Goal: Task Accomplishment & Management: Complete application form

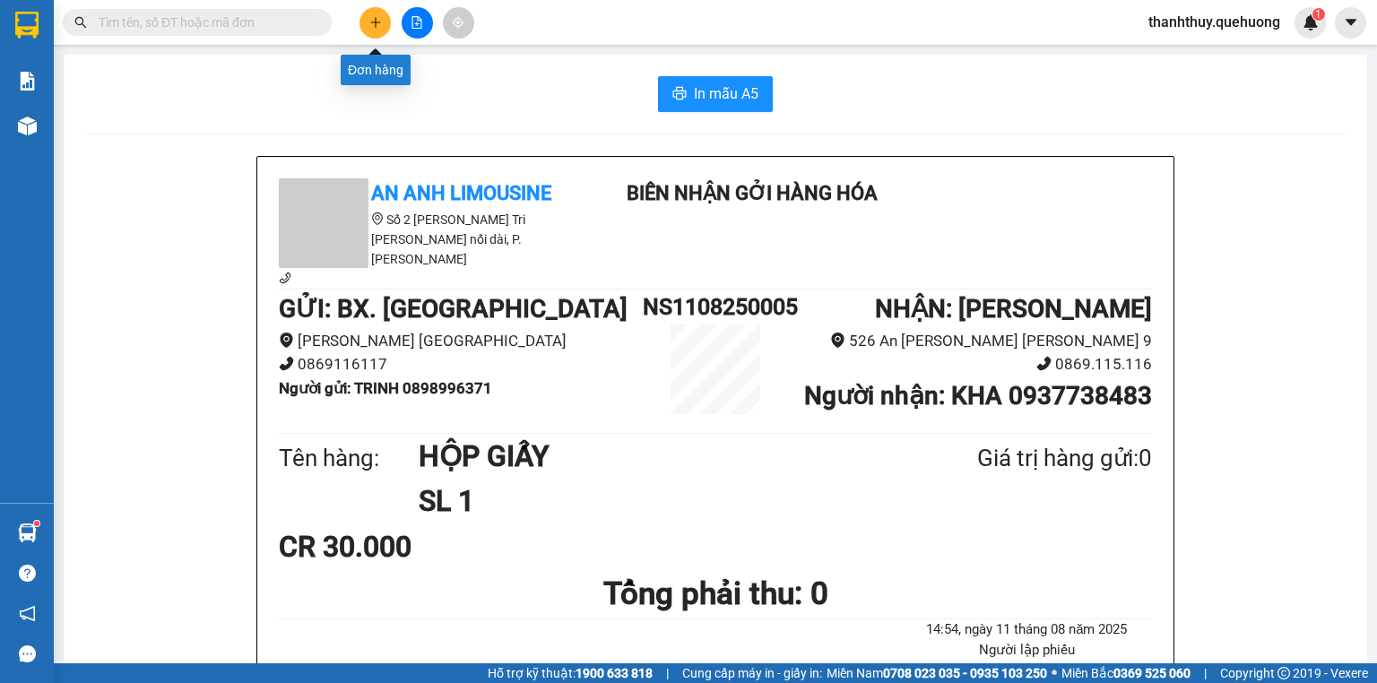
click at [371, 29] on button at bounding box center [375, 22] width 31 height 31
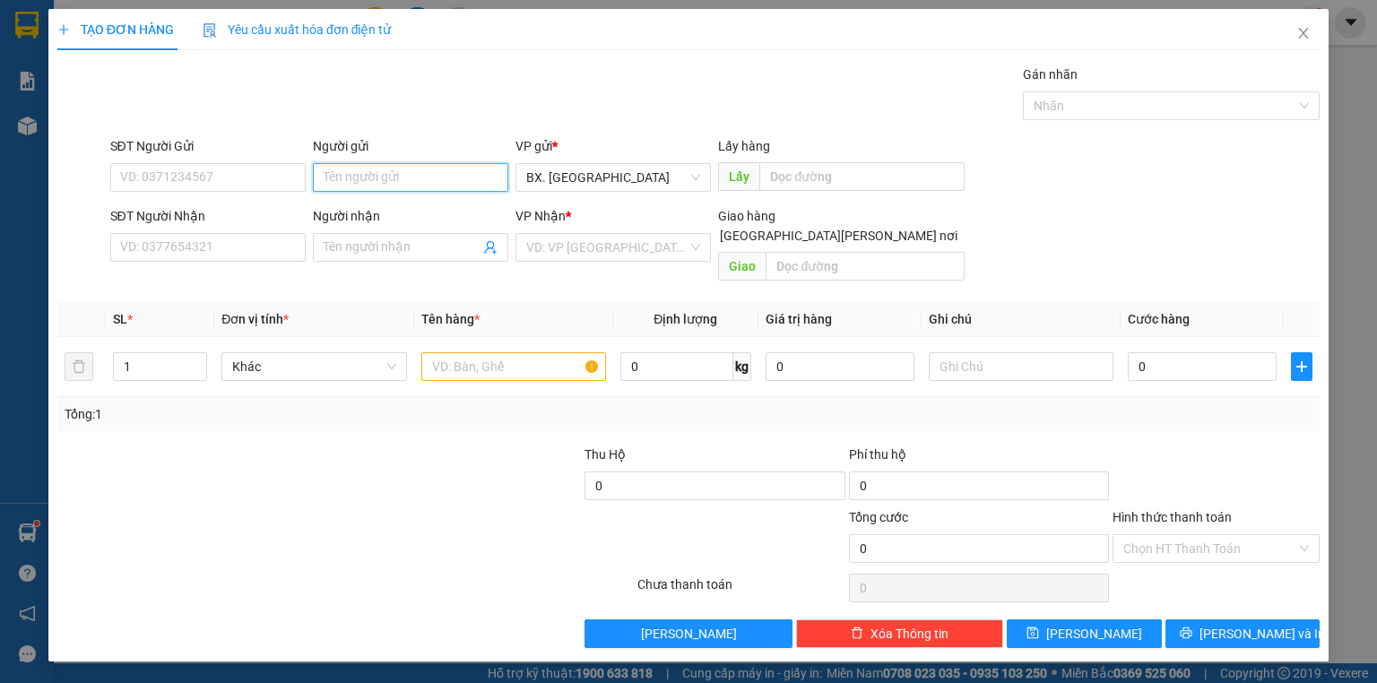
click at [425, 174] on input "Người gửi" at bounding box center [410, 177] width 195 height 29
type input "HIỆP"
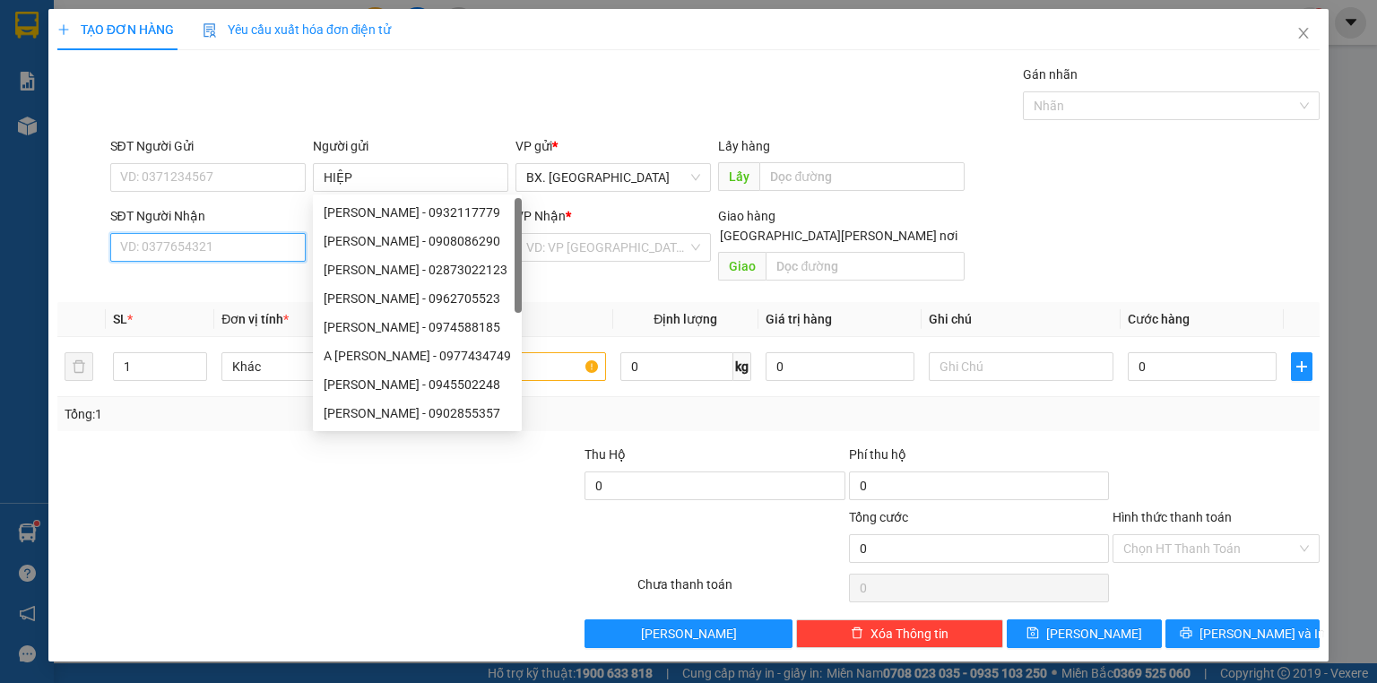
click at [247, 243] on input "SĐT Người Nhận" at bounding box center [207, 247] width 195 height 29
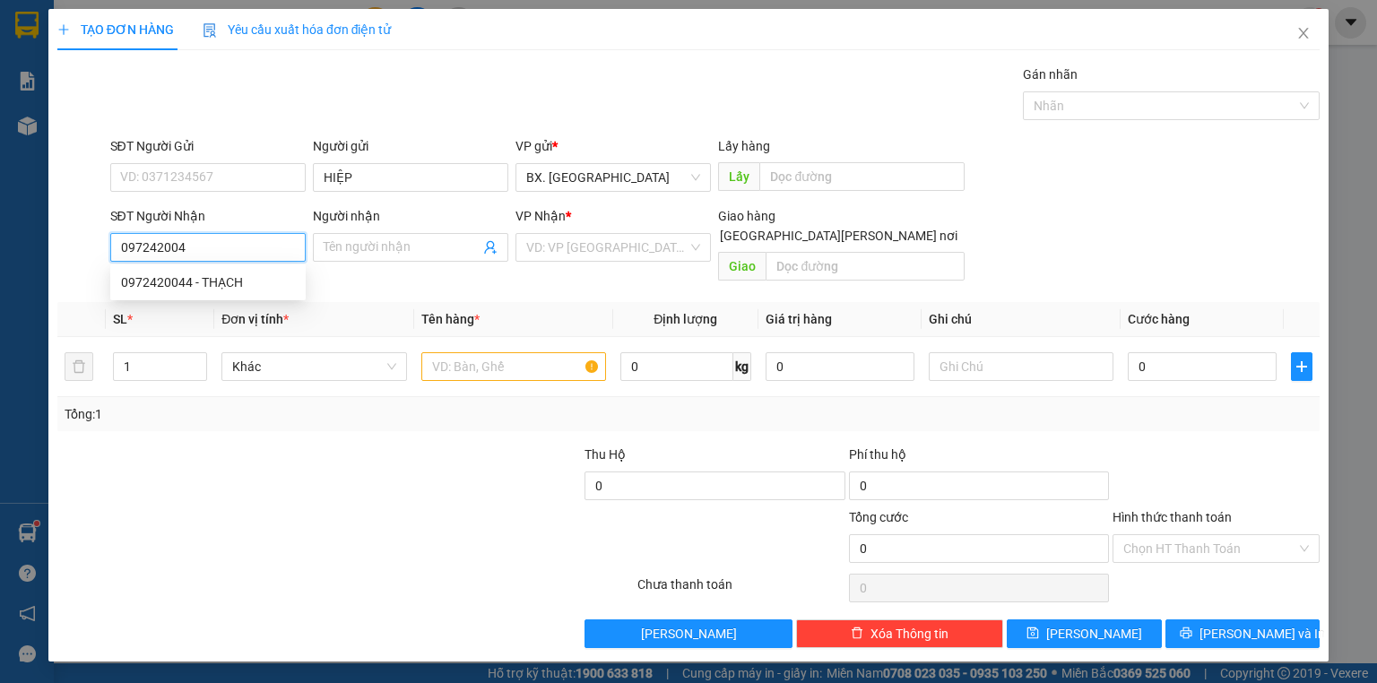
type input "0972420044"
click at [264, 290] on div "0972420044 - THẠCH" at bounding box center [208, 283] width 174 height 20
type input "THẠCH"
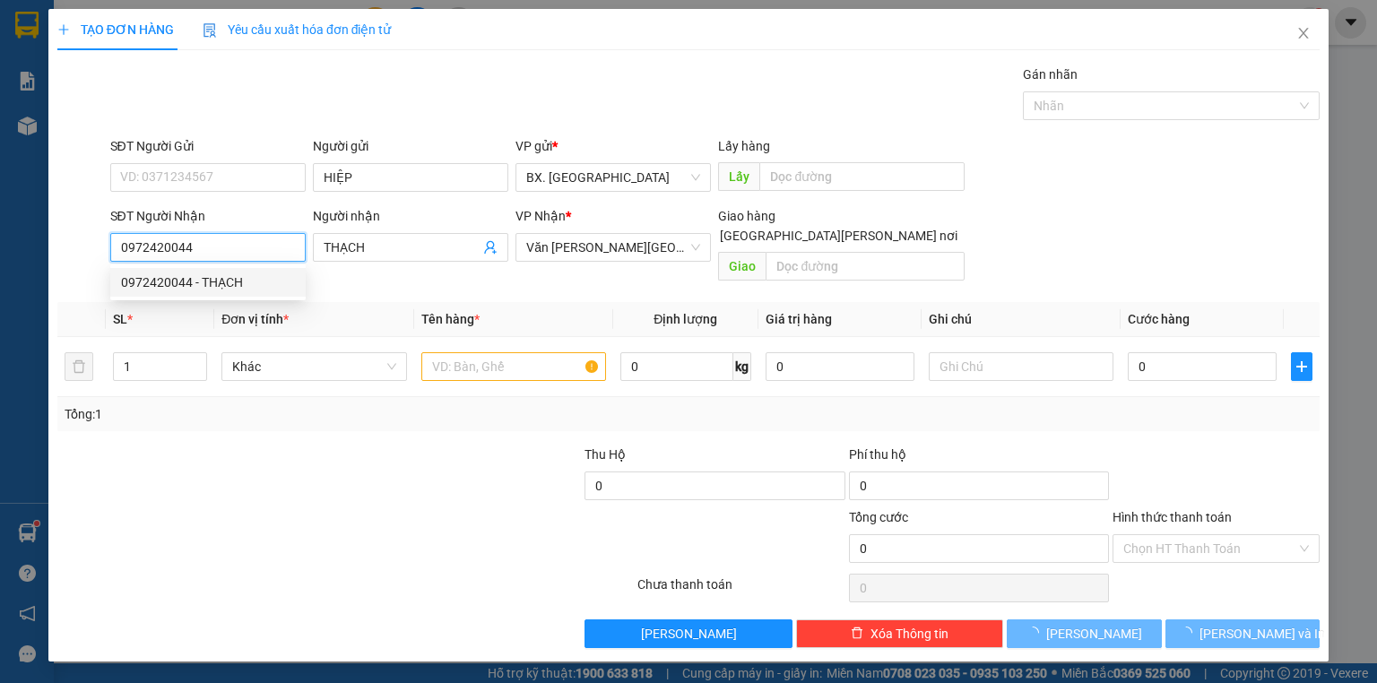
type input "30.000"
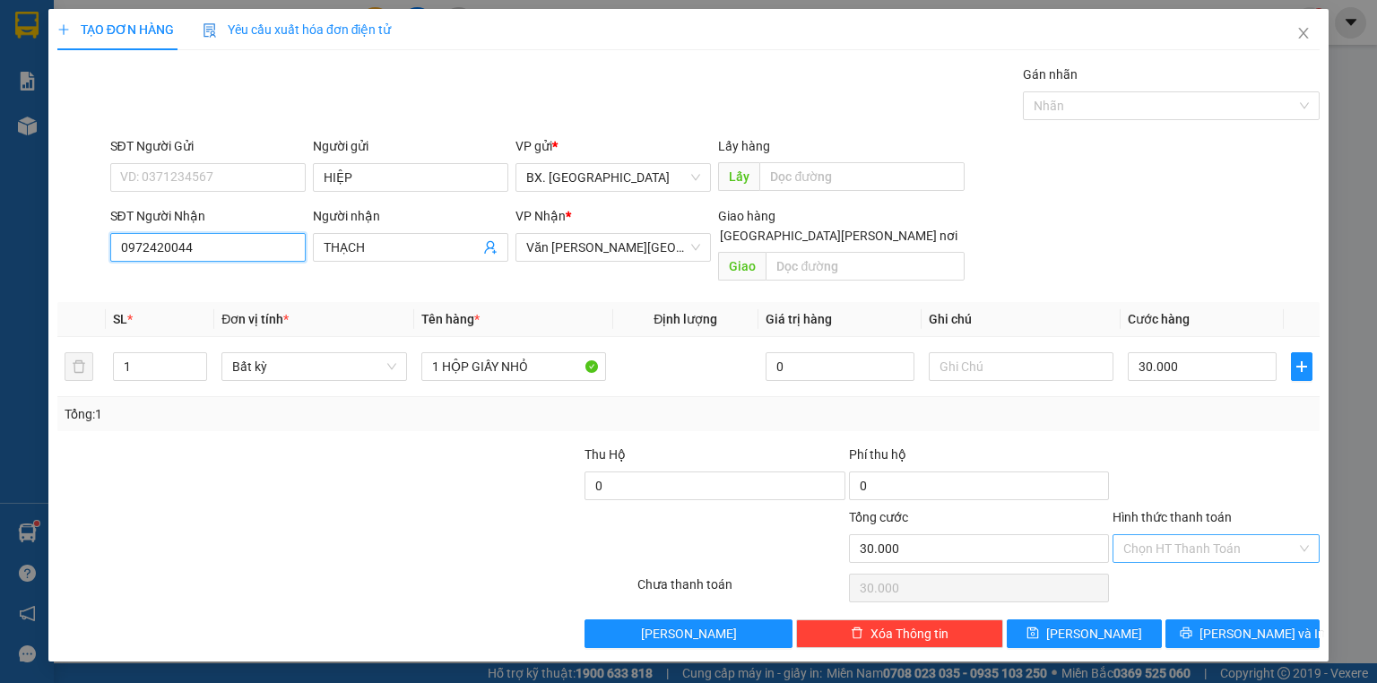
type input "0972420044"
click at [1211, 535] on input "Hình thức thanh toán" at bounding box center [1209, 548] width 173 height 27
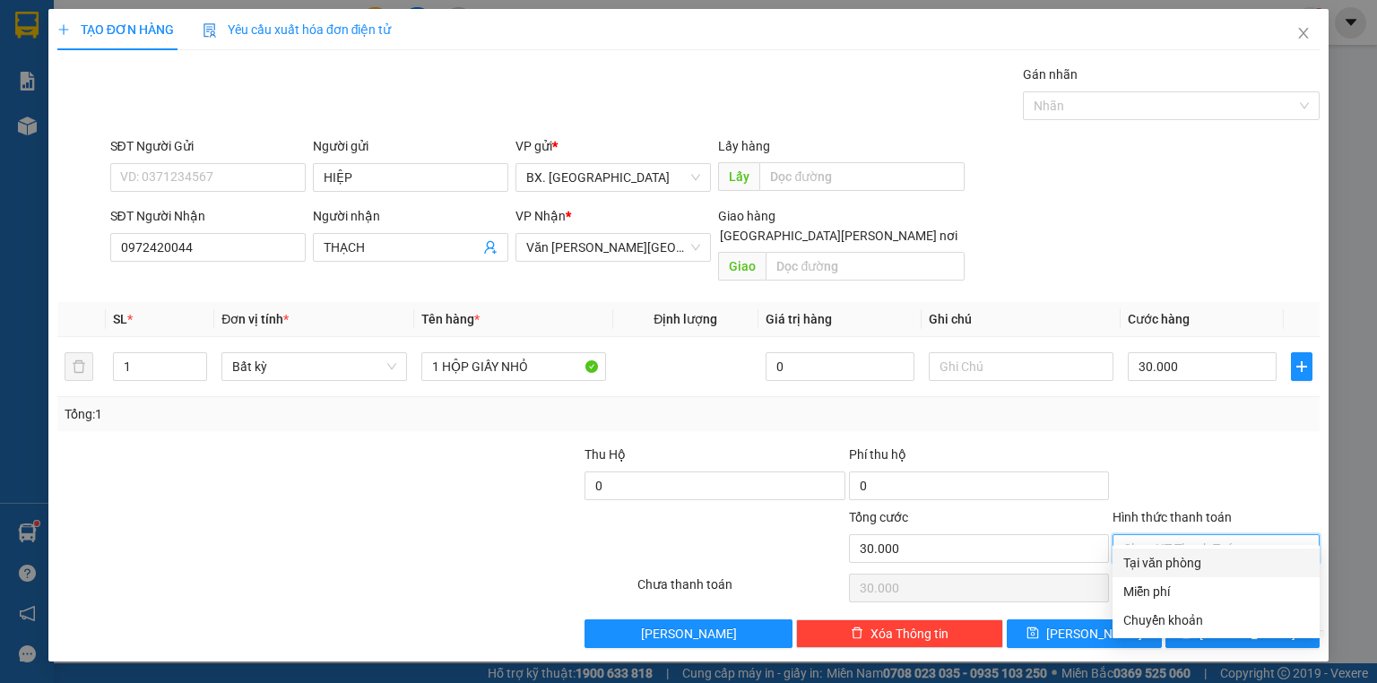
click at [1190, 563] on div "Tại văn phòng" at bounding box center [1216, 563] width 186 height 20
type input "0"
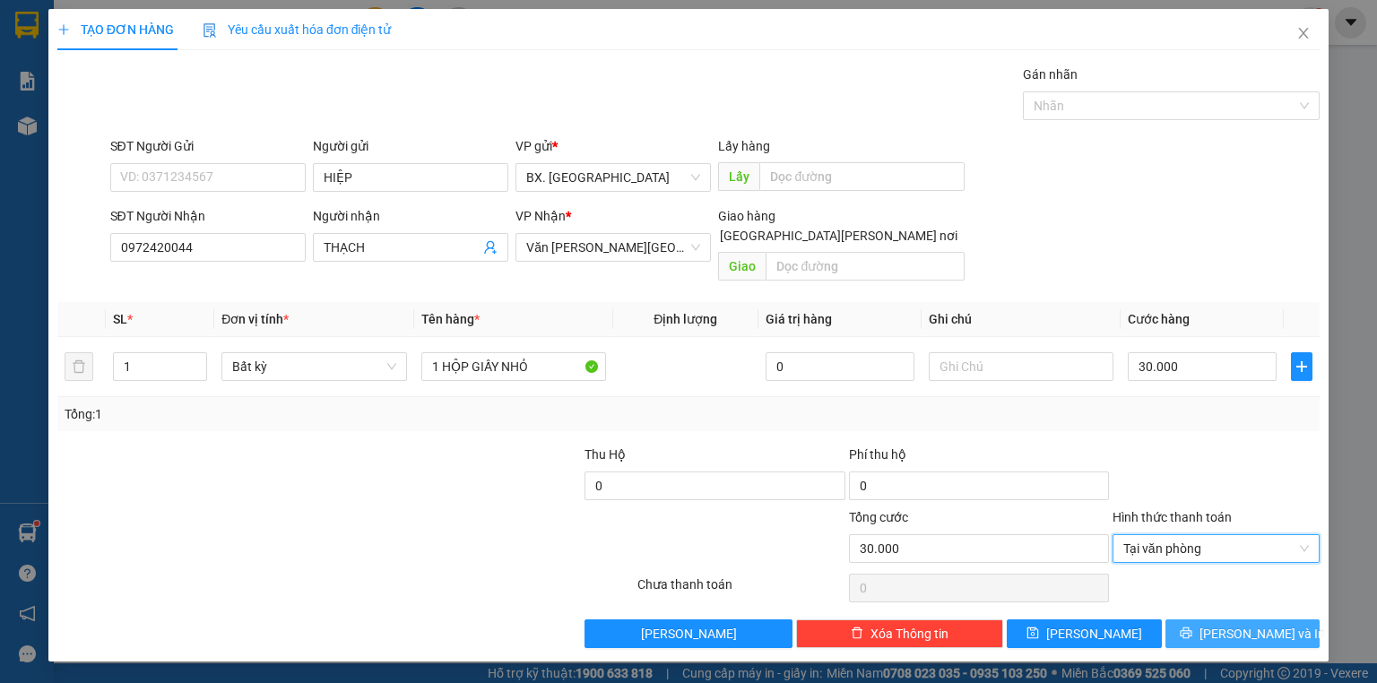
click at [1240, 624] on span "Lưu và In" at bounding box center [1263, 634] width 126 height 20
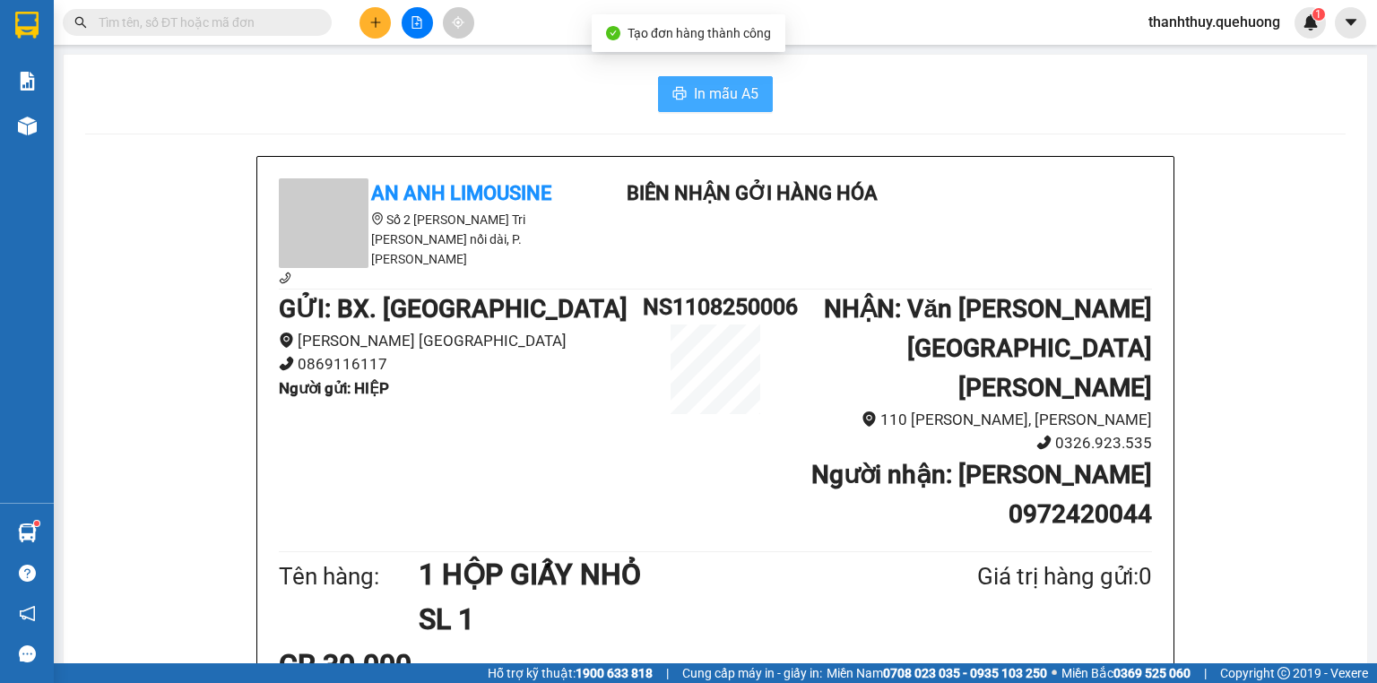
click at [705, 93] on span "In mẫu A5" at bounding box center [726, 93] width 65 height 22
click at [420, 27] on icon "file-add" at bounding box center [417, 22] width 10 height 13
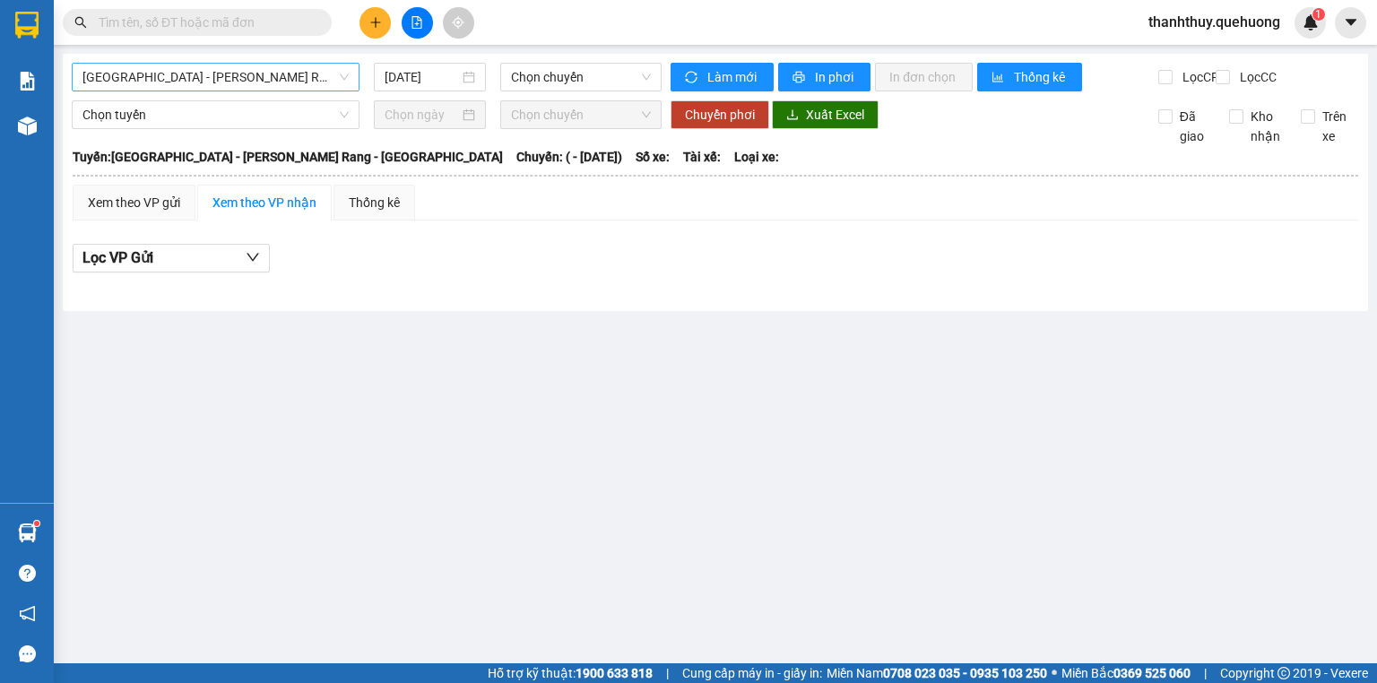
click at [217, 76] on span "Sài Gòn - Phan Rang - Ninh Sơn" at bounding box center [215, 77] width 266 height 27
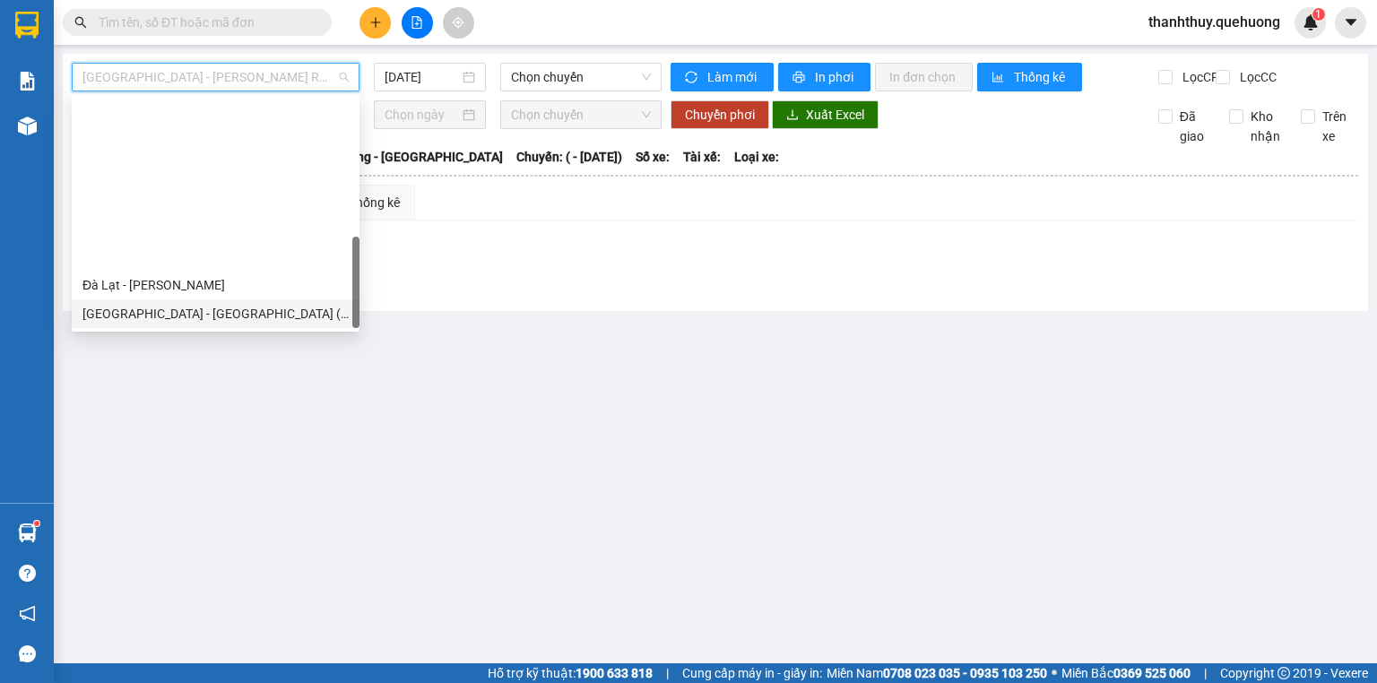
scroll to position [488, 0]
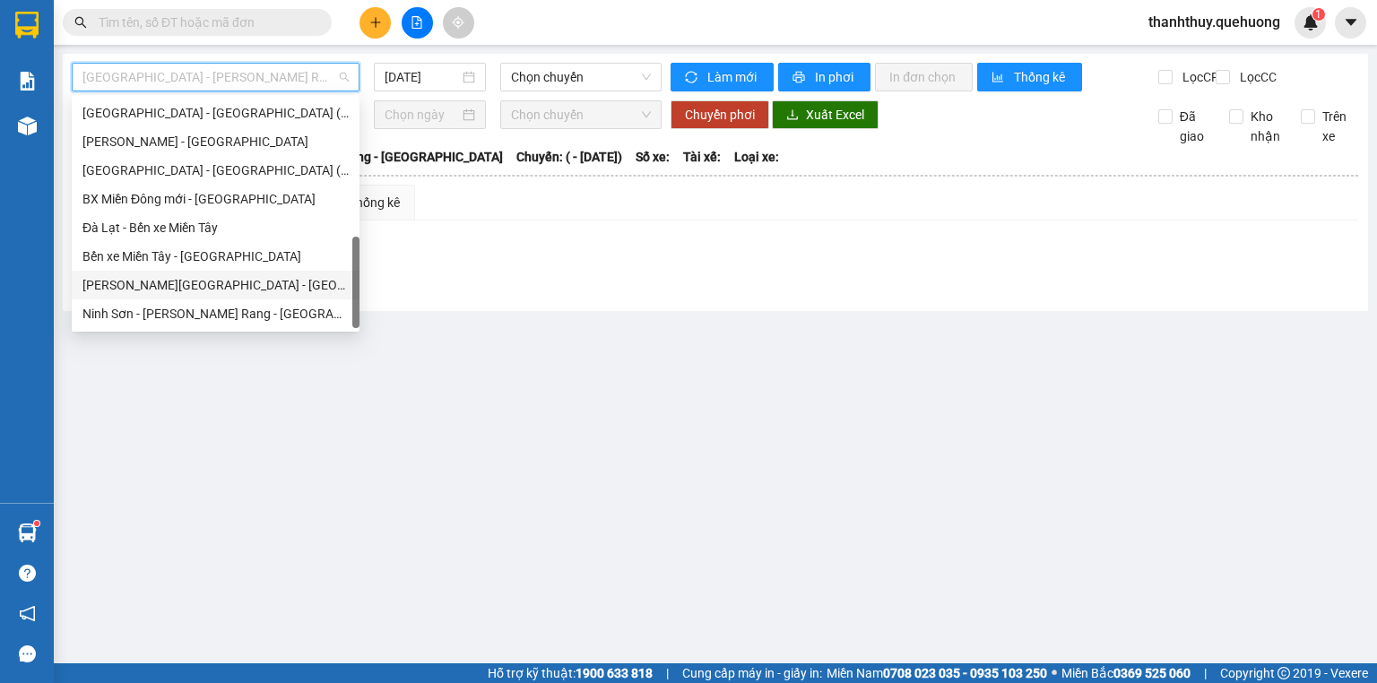
click at [230, 282] on div "Miền Tây - Phan Rang - Ninh Sơn" at bounding box center [215, 285] width 266 height 20
type input "11/08/2025"
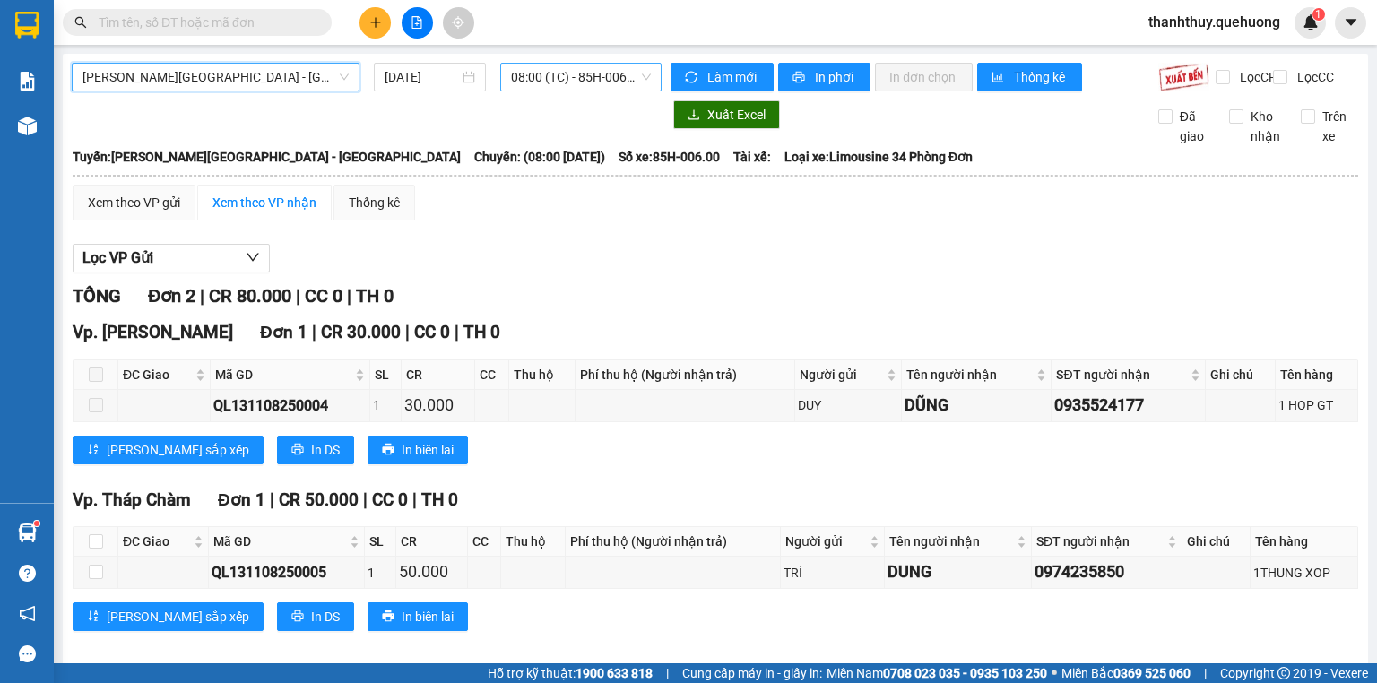
click at [562, 84] on span "08:00 (TC) - 85H-006.00" at bounding box center [581, 77] width 141 height 27
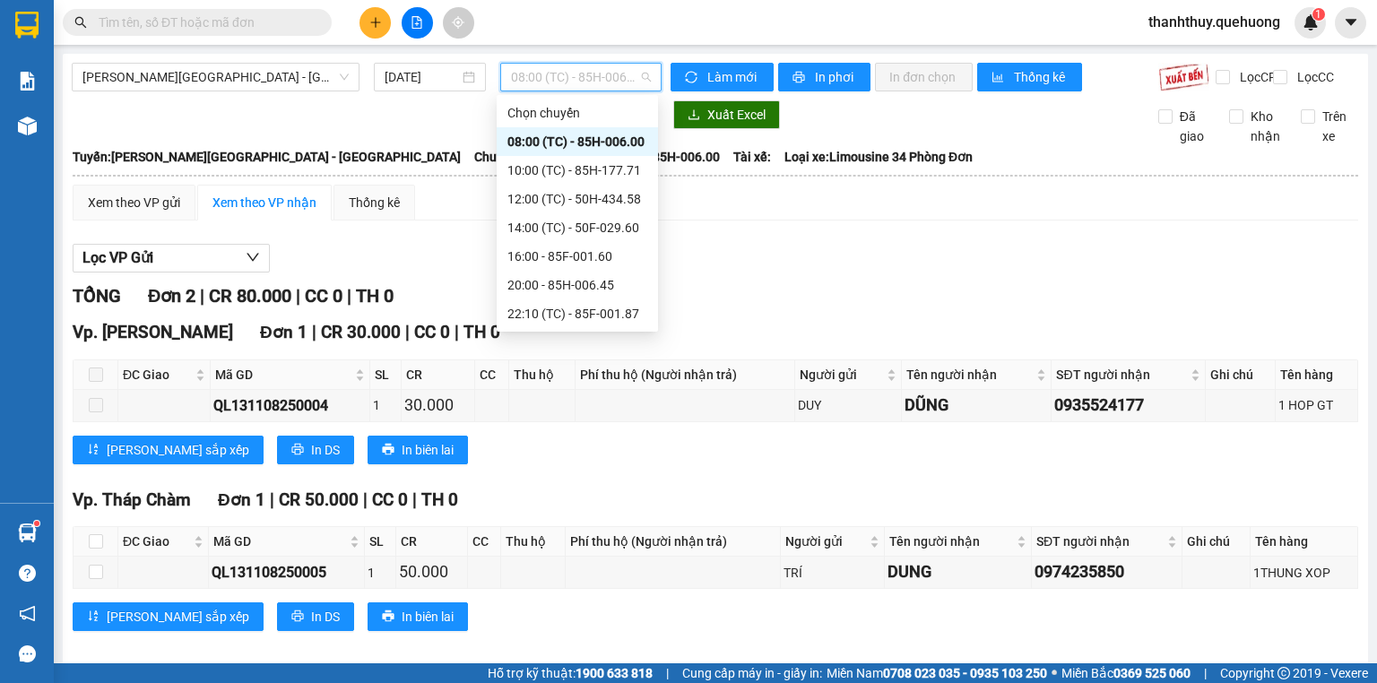
click at [594, 134] on div "08:00 (TC) - 85H-006.00" at bounding box center [577, 142] width 140 height 20
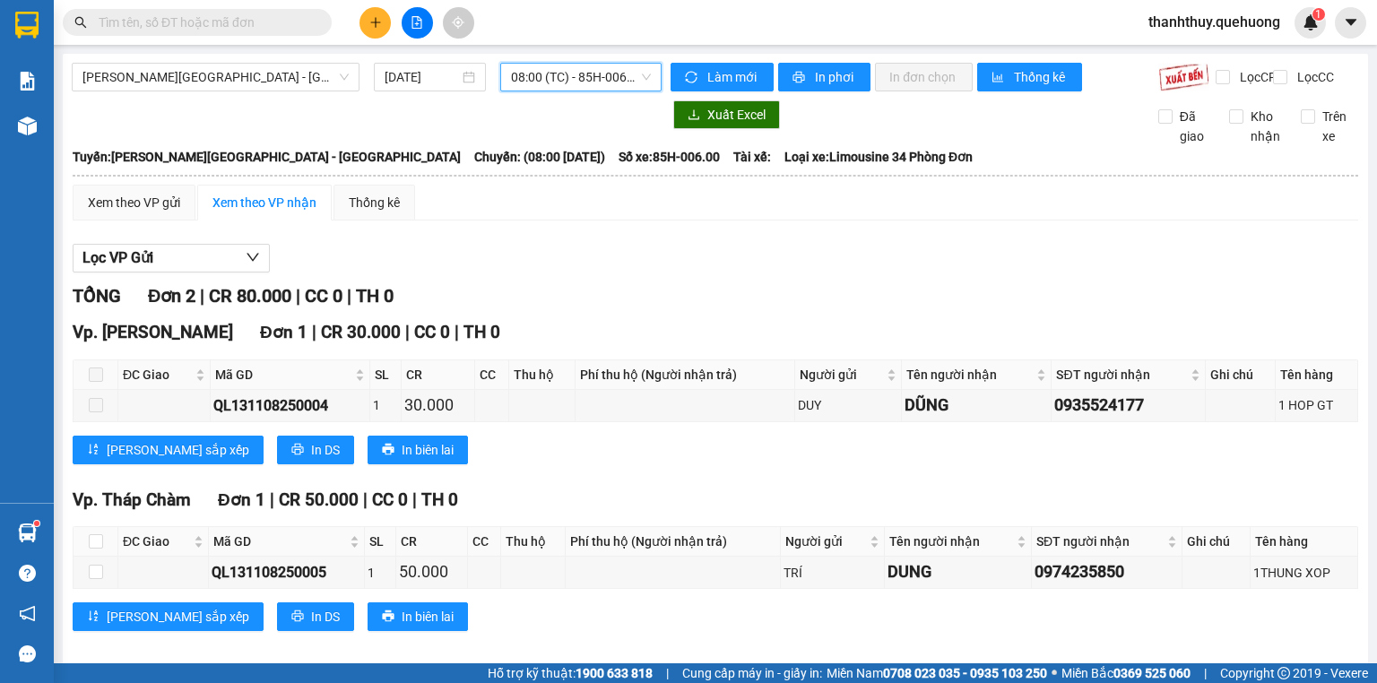
click at [597, 72] on span "08:00 (TC) - 85H-006.00" at bounding box center [581, 77] width 141 height 27
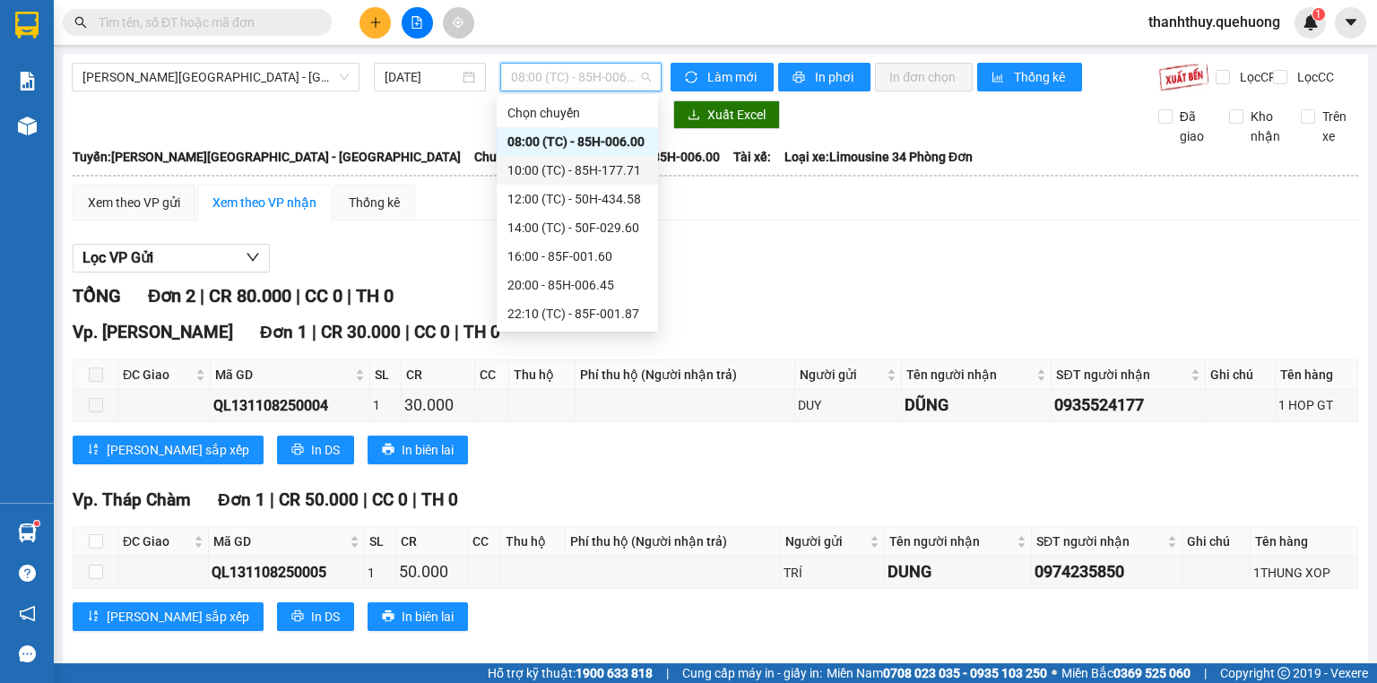
click at [602, 172] on div "10:00 (TC) - 85H-177.71" at bounding box center [577, 170] width 140 height 20
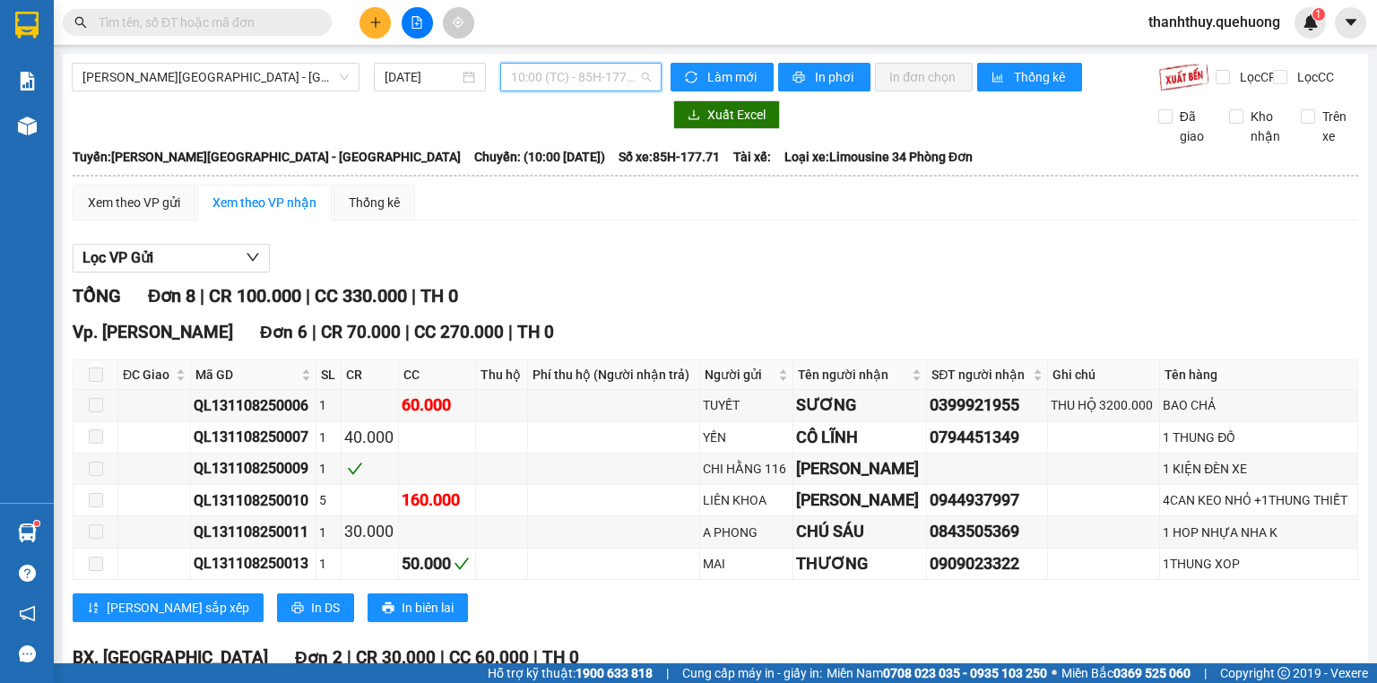
click at [592, 69] on span "10:00 (TC) - 85H-177.71" at bounding box center [581, 77] width 141 height 27
click at [372, 30] on button at bounding box center [375, 22] width 31 height 31
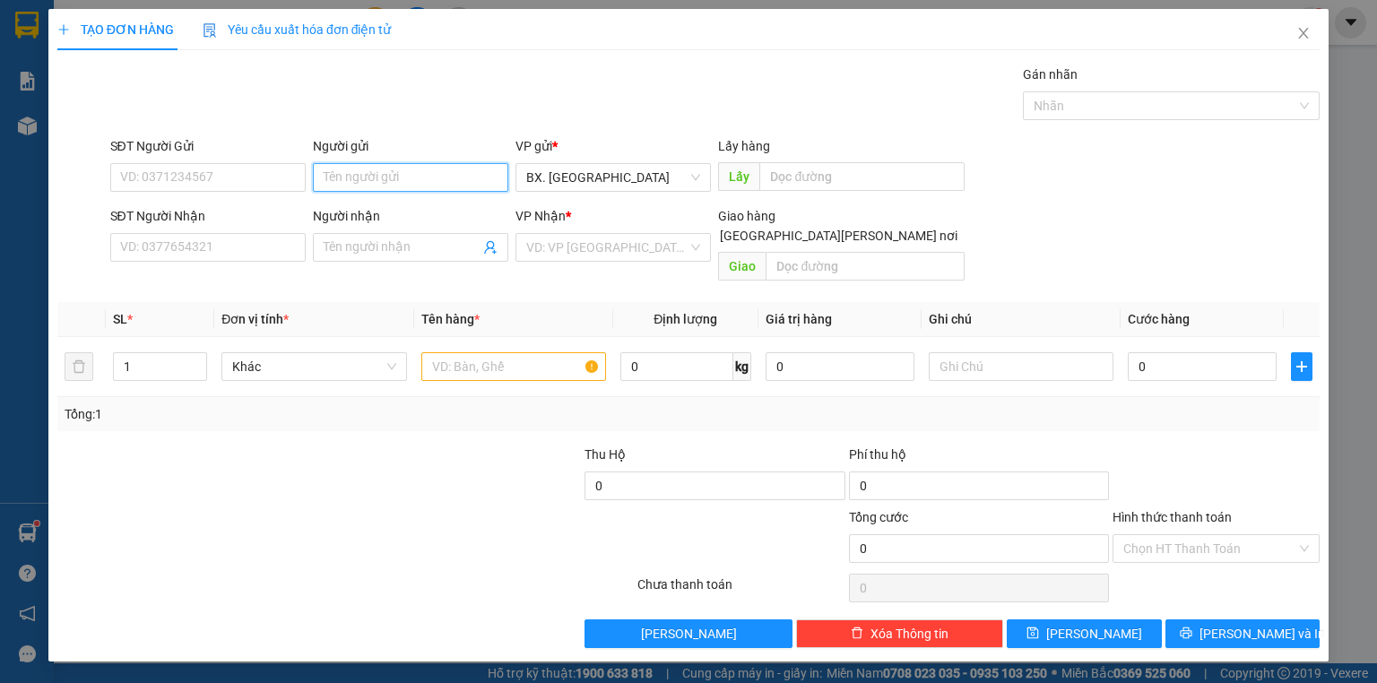
click at [376, 169] on input "Người gửi" at bounding box center [410, 177] width 195 height 29
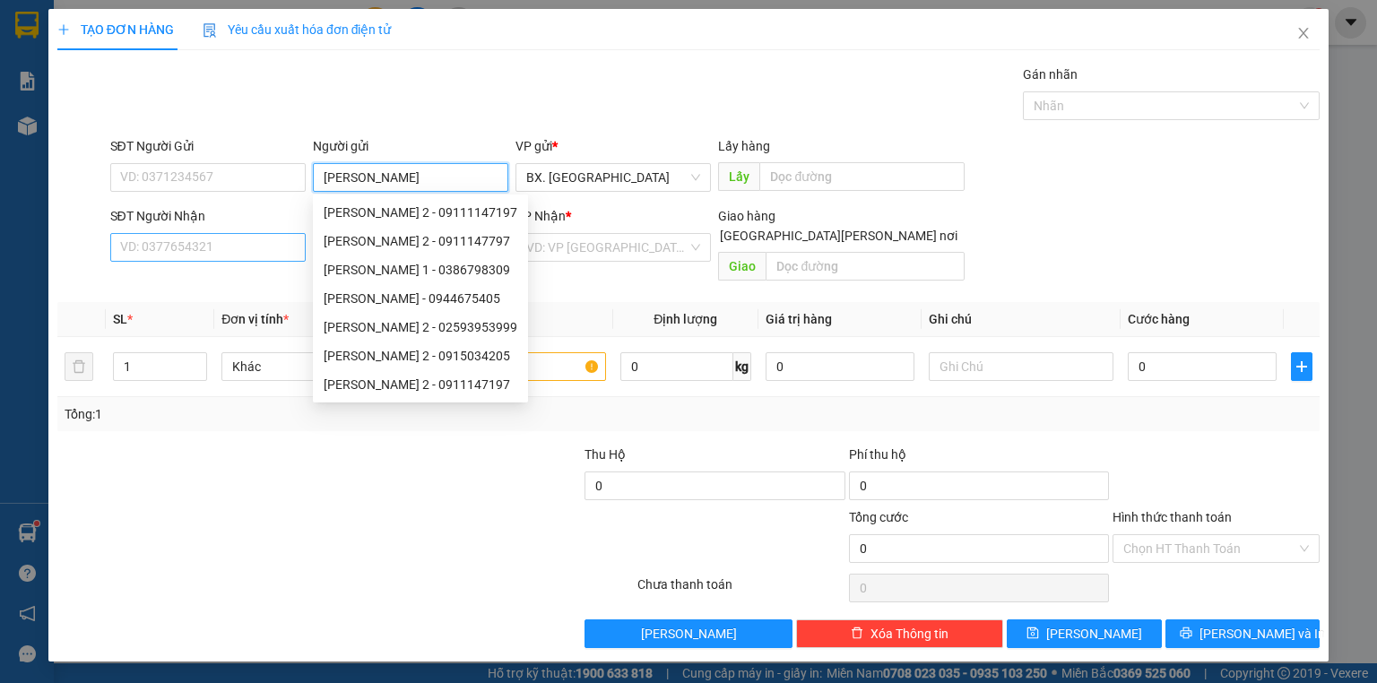
type input "[PERSON_NAME]"
click at [240, 255] on input "SĐT Người Nhận" at bounding box center [207, 247] width 195 height 29
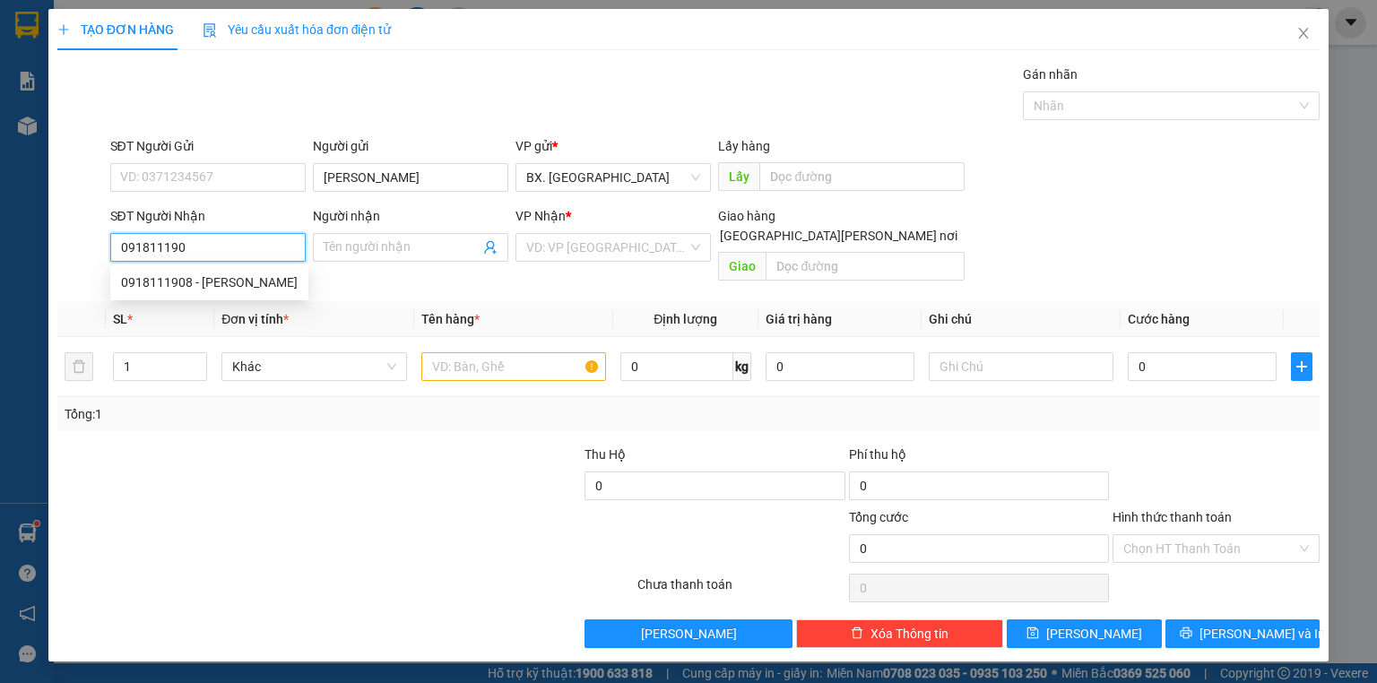
type input "0918111908"
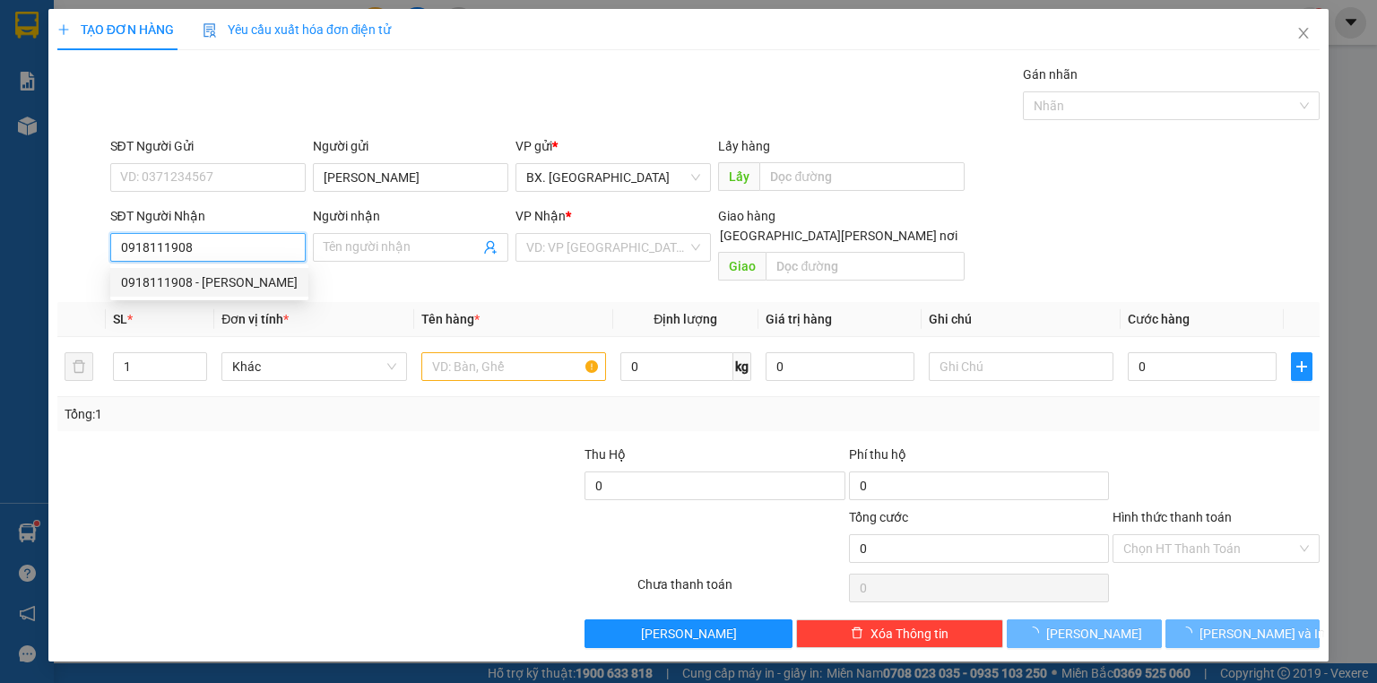
click at [224, 284] on div "0918111908 - QUÝ" at bounding box center [209, 283] width 177 height 20
type input "QUÝ"
type input "30.000"
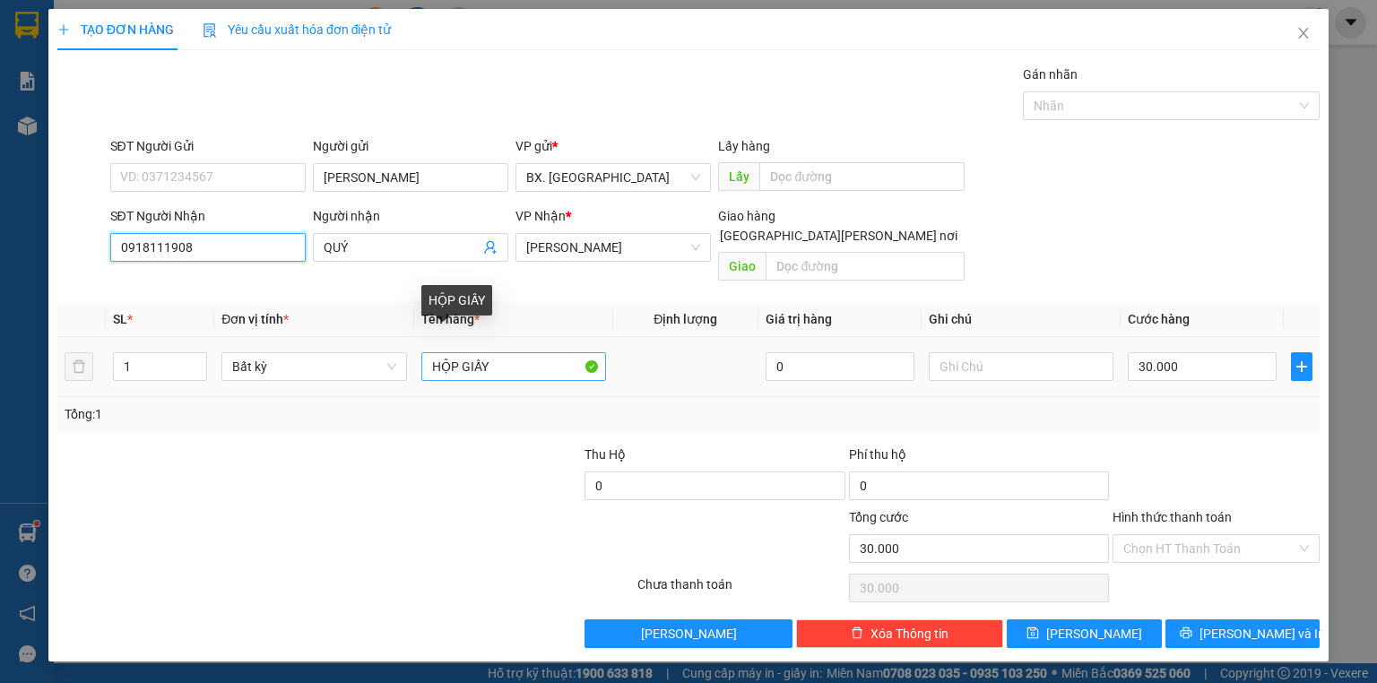
type input "0918111908"
click at [431, 352] on input "HỘP GIẤY" at bounding box center [513, 366] width 185 height 29
type input "1T HỘP GIẤY"
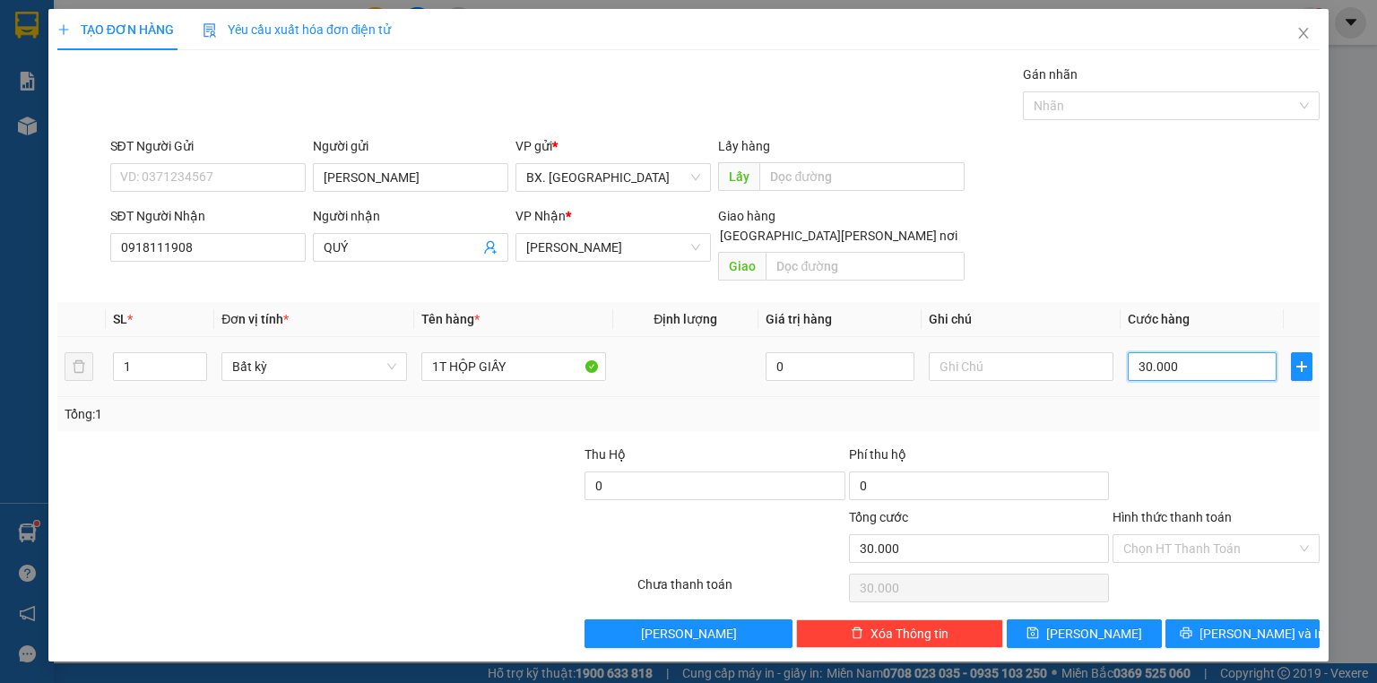
click at [1201, 352] on input "30.000" at bounding box center [1202, 366] width 149 height 29
click at [1216, 537] on input "Hình thức thanh toán" at bounding box center [1209, 548] width 173 height 27
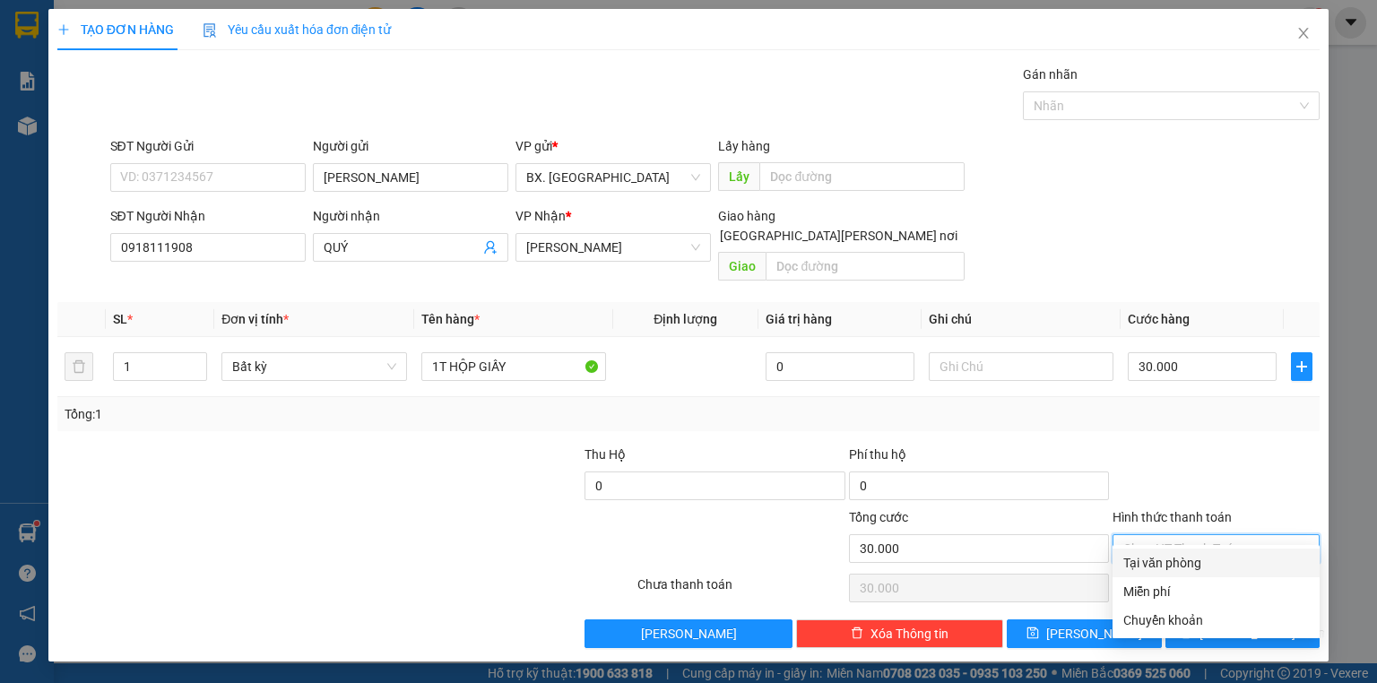
click at [1217, 557] on div "Tại văn phòng" at bounding box center [1216, 563] width 186 height 20
type input "0"
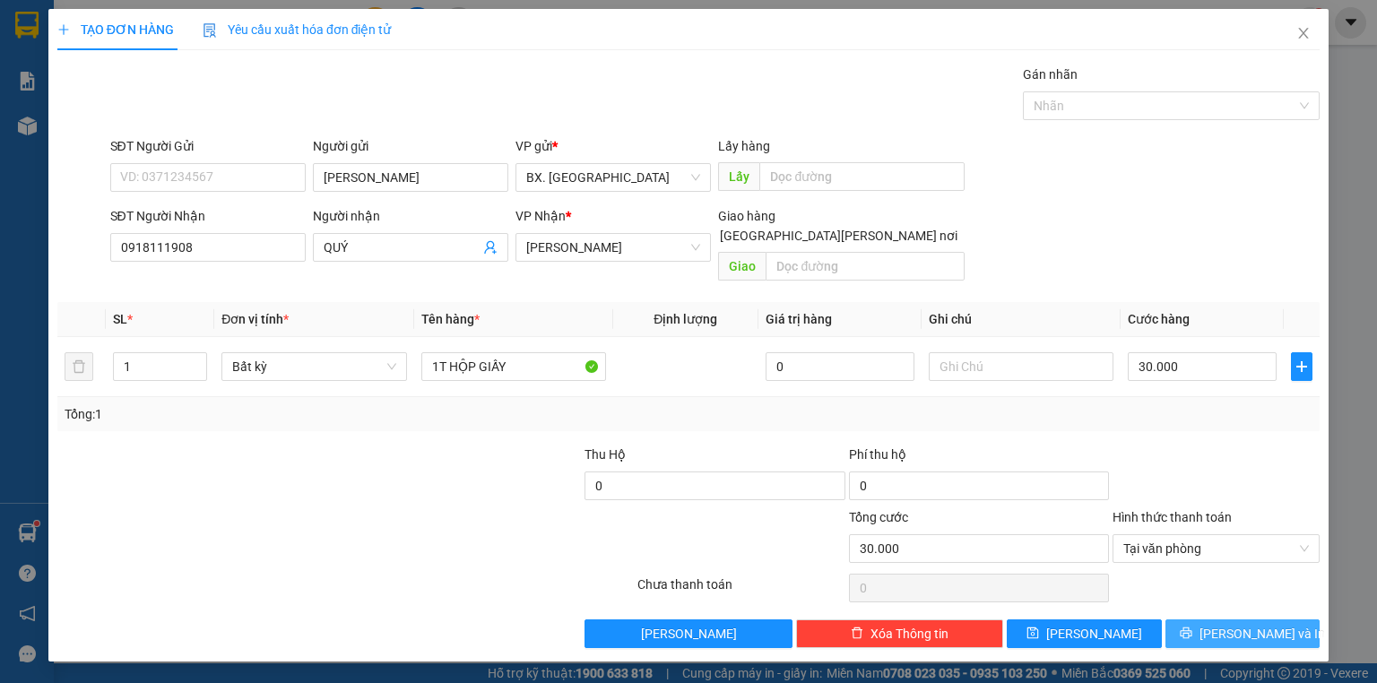
click at [1236, 624] on span "Lưu và In" at bounding box center [1263, 634] width 126 height 20
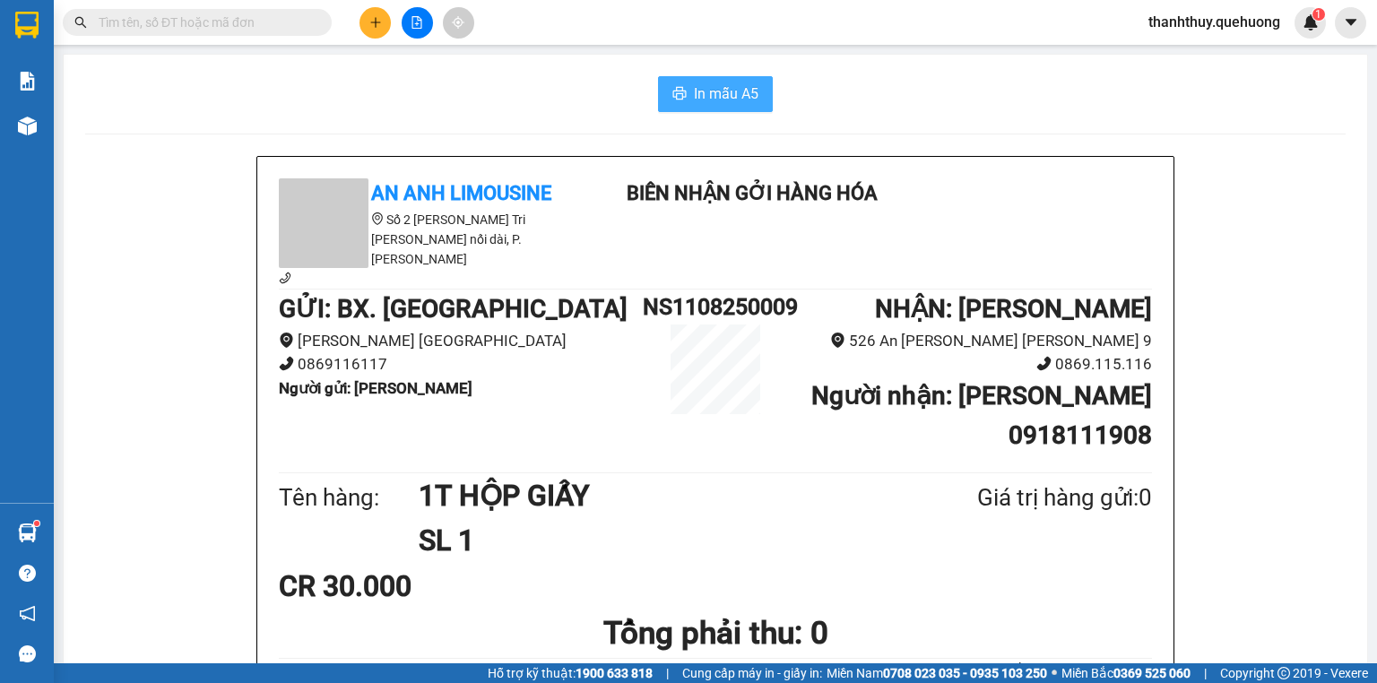
click at [724, 97] on span "In mẫu A5" at bounding box center [726, 93] width 65 height 22
click at [377, 26] on icon "plus" at bounding box center [375, 22] width 13 height 13
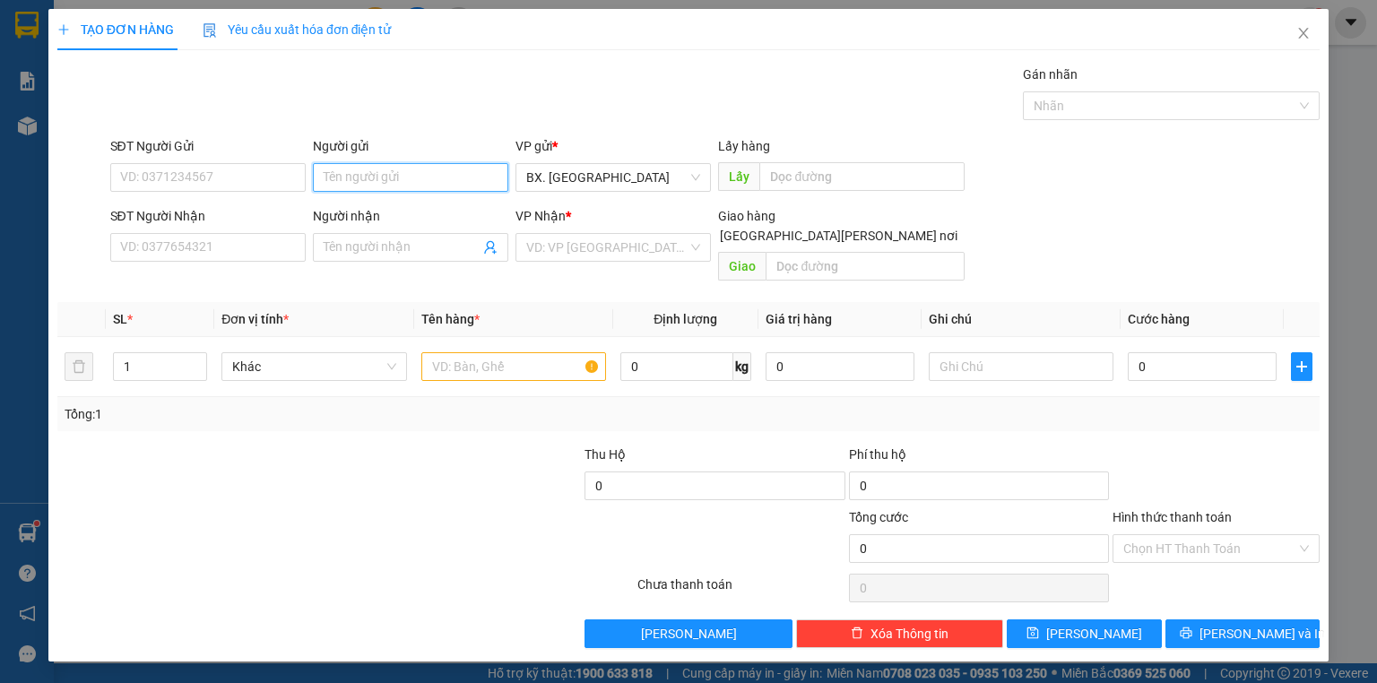
click at [412, 183] on input "Người gửi" at bounding box center [410, 177] width 195 height 29
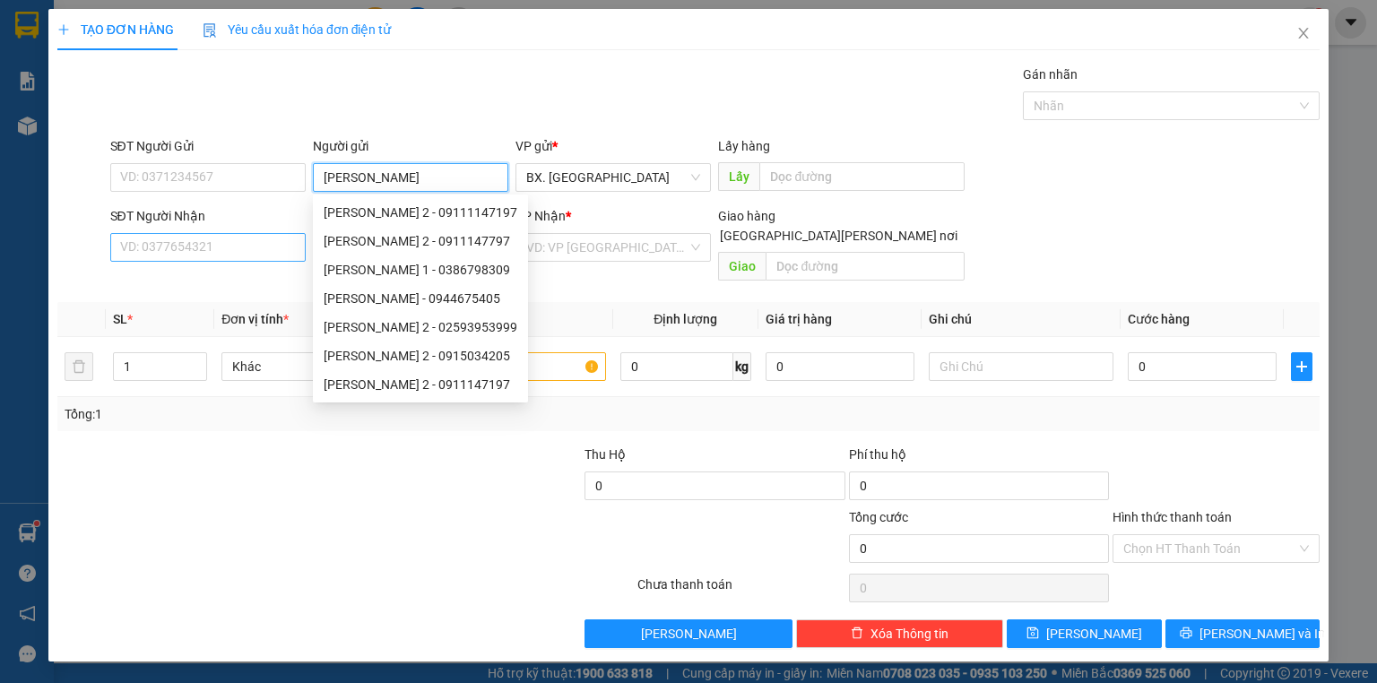
type input "[PERSON_NAME]"
click at [138, 247] on input "SĐT Người Nhận" at bounding box center [207, 247] width 195 height 29
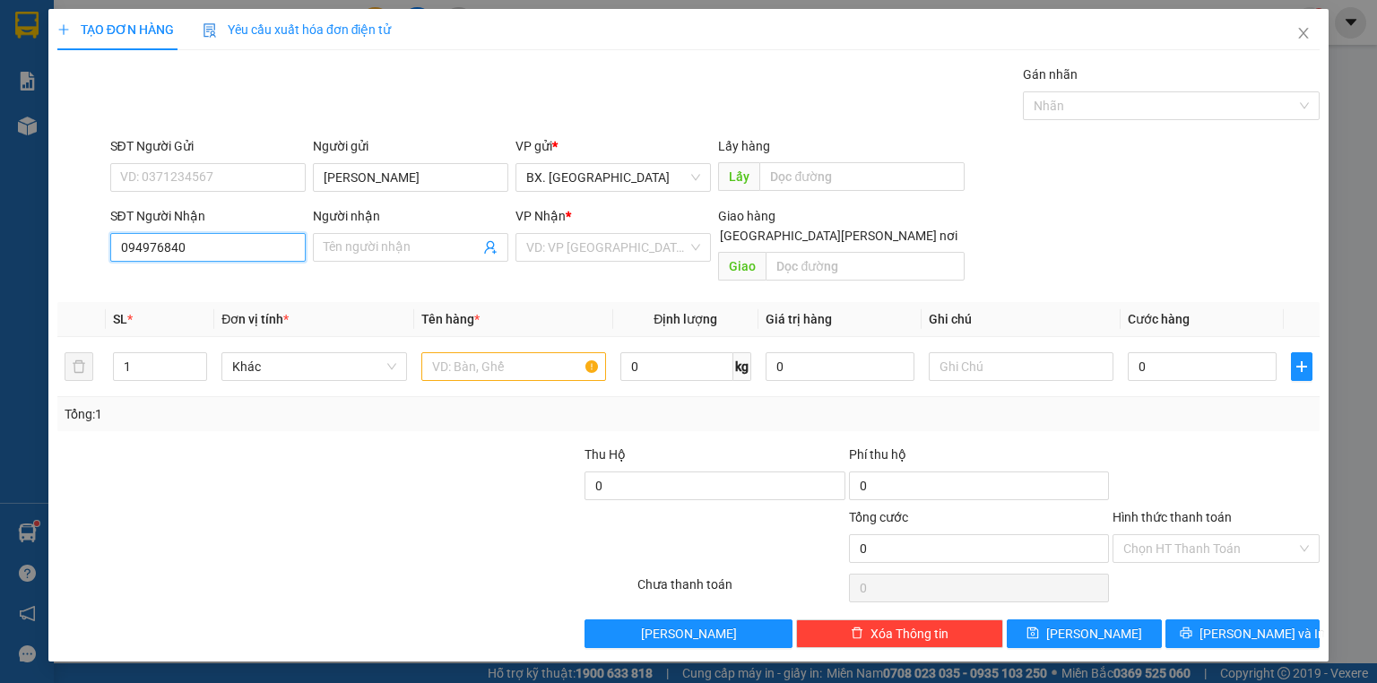
click at [143, 251] on input "094976840" at bounding box center [207, 247] width 195 height 29
click at [169, 247] on input "094976840" at bounding box center [207, 247] width 195 height 29
click at [194, 247] on input "094976840" at bounding box center [207, 247] width 195 height 29
type input "0949768440"
click at [210, 273] on div "0949768440 - KHANH" at bounding box center [209, 283] width 177 height 20
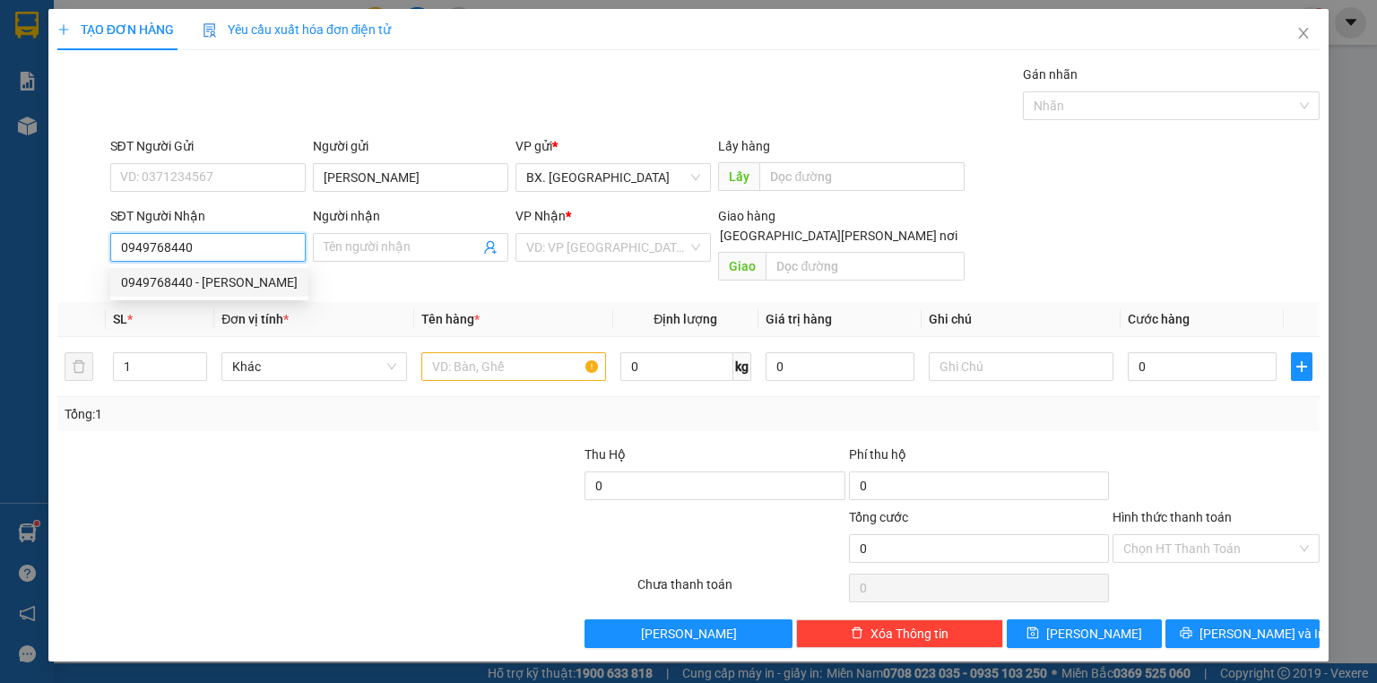
type input "KHANH"
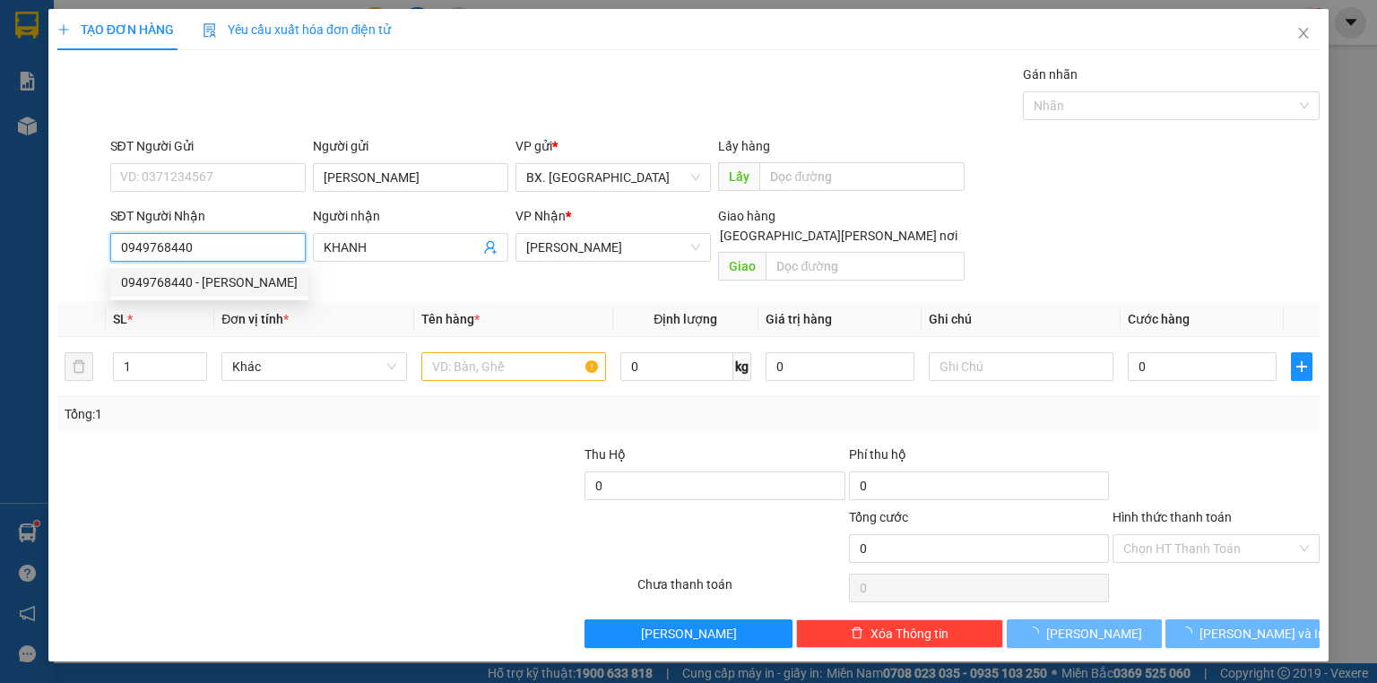
type input "30.000"
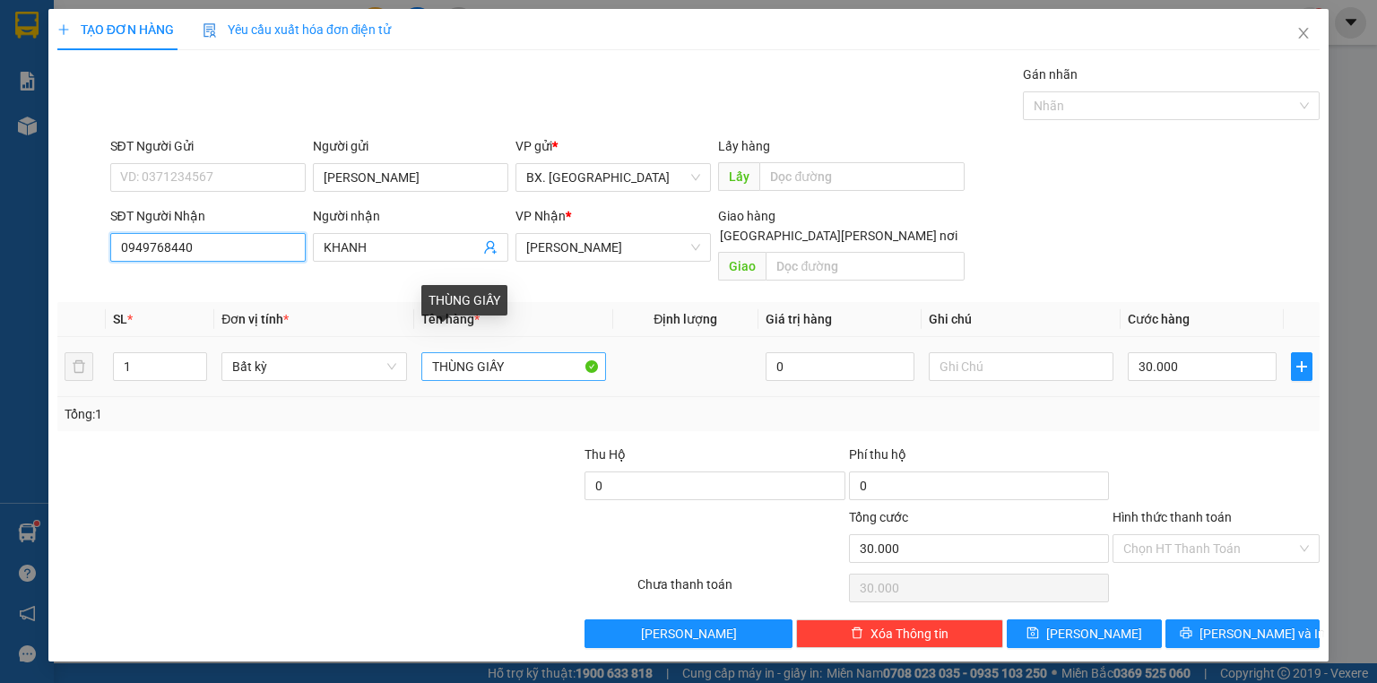
type input "0949768440"
drag, startPoint x: 477, startPoint y: 340, endPoint x: 442, endPoint y: 360, distance: 40.6
click at [442, 360] on div "THÙNG GIẤY" at bounding box center [513, 367] width 185 height 36
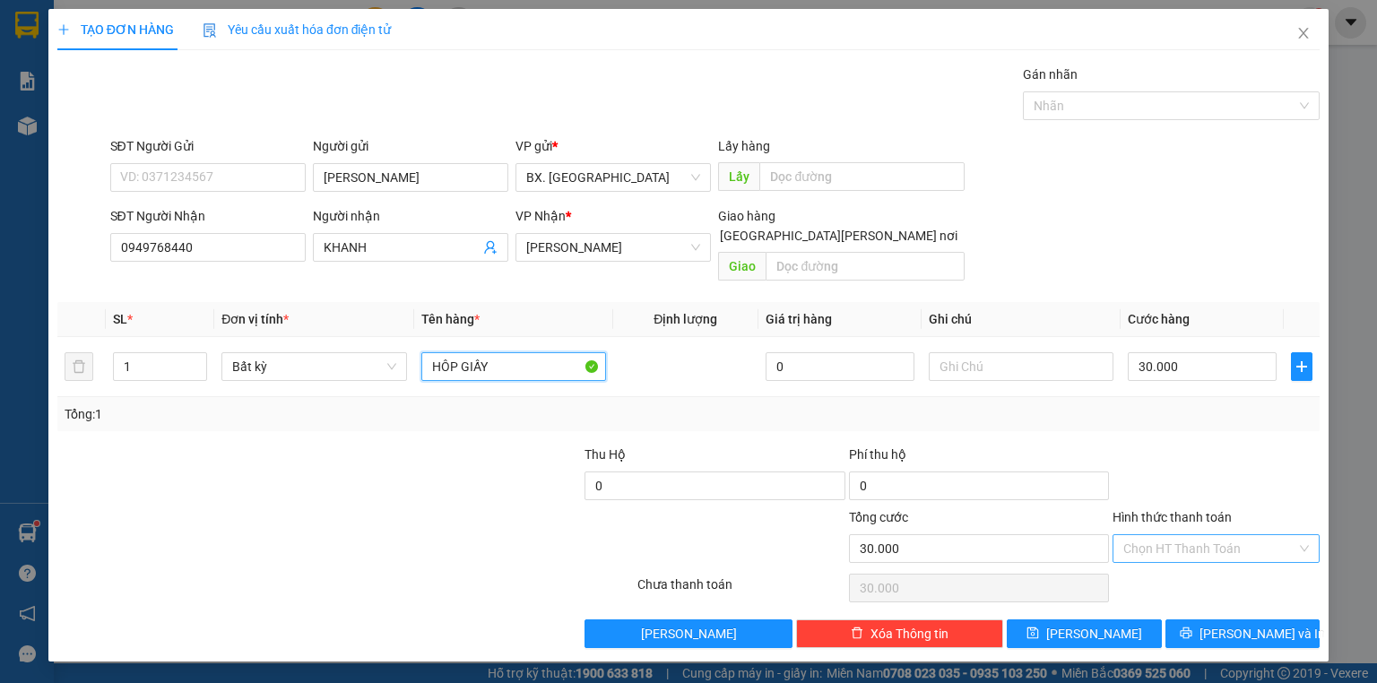
type input "HÔP GIẤY"
click at [1237, 535] on input "Hình thức thanh toán" at bounding box center [1209, 548] width 173 height 27
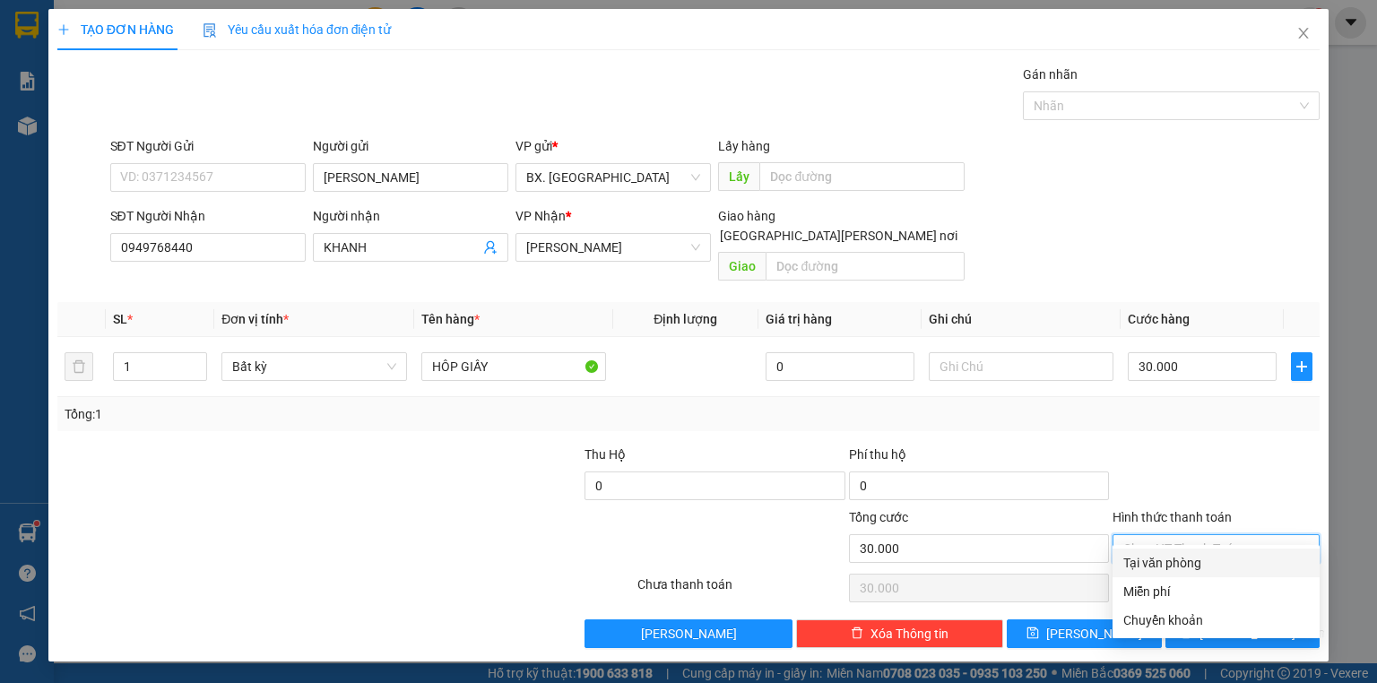
click at [1219, 560] on div "Tại văn phòng" at bounding box center [1216, 563] width 186 height 20
type input "0"
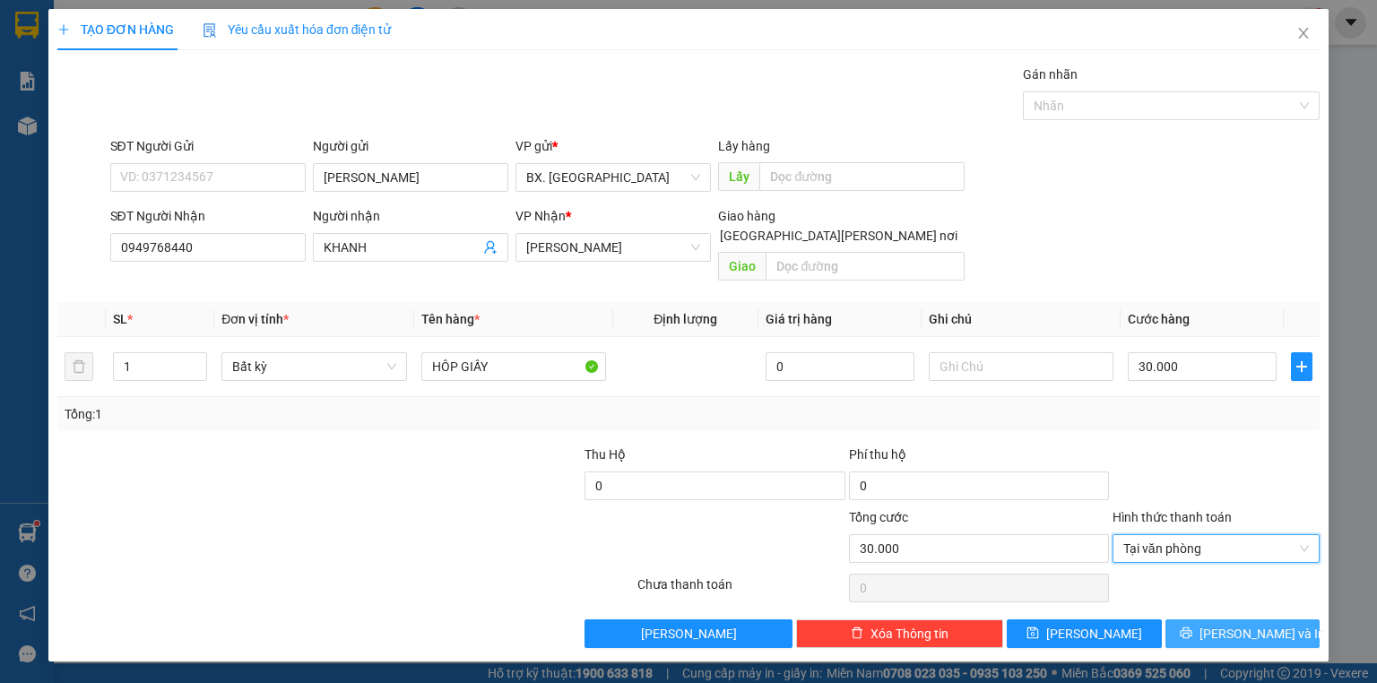
click at [1241, 624] on span "Lưu và In" at bounding box center [1263, 634] width 126 height 20
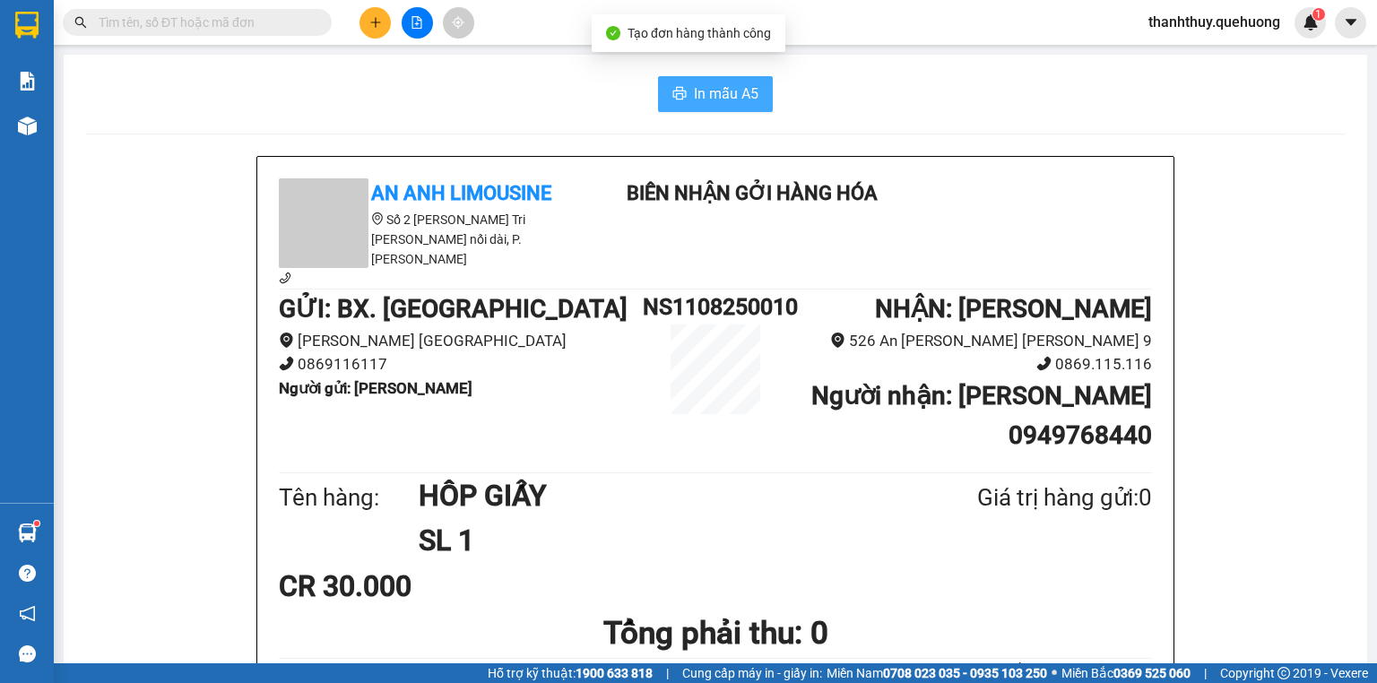
click at [737, 90] on span "In mẫu A5" at bounding box center [726, 93] width 65 height 22
click at [686, 105] on button "In mẫu A5" at bounding box center [715, 94] width 115 height 36
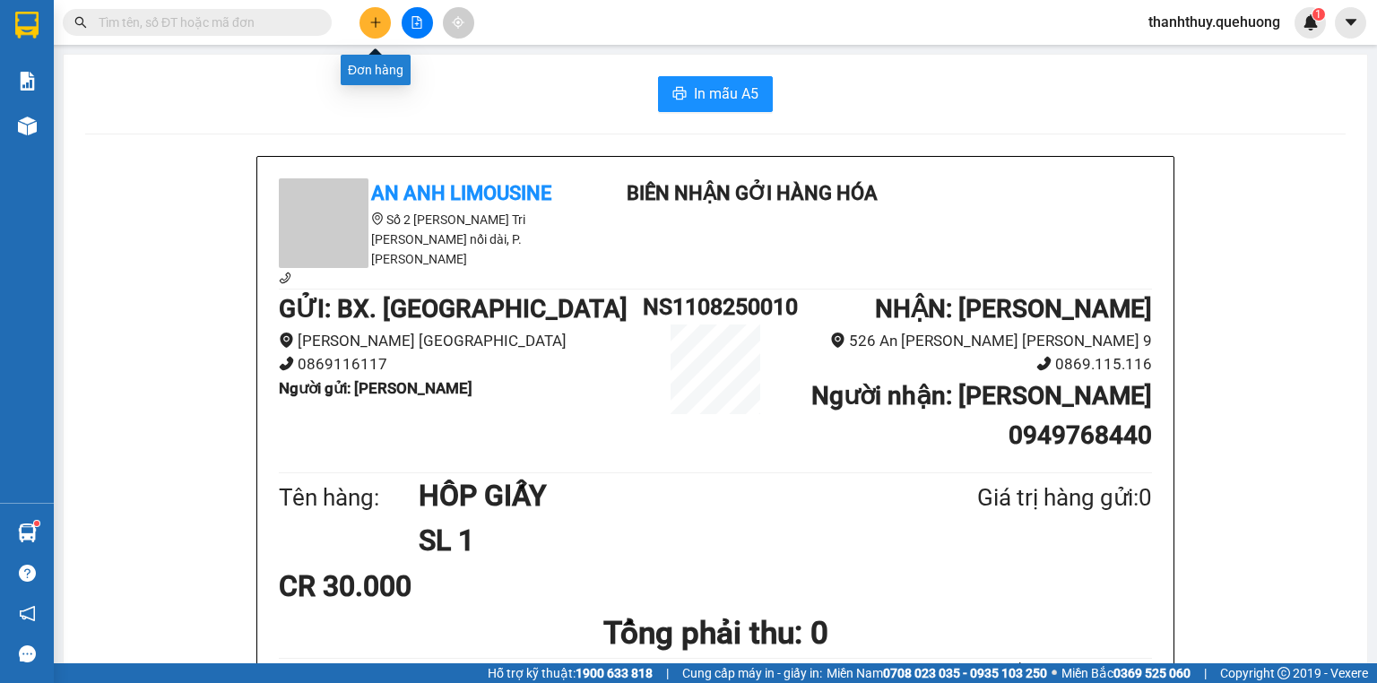
click at [369, 8] on button at bounding box center [375, 22] width 31 height 31
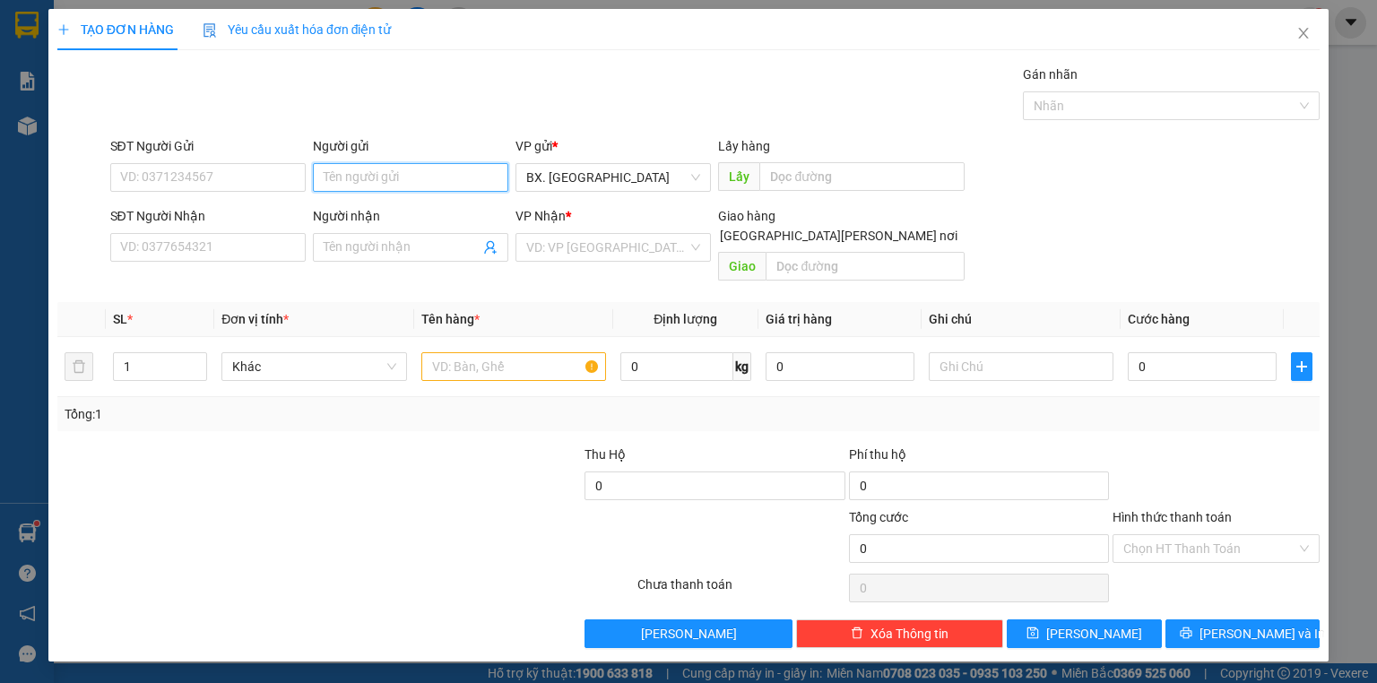
click at [398, 182] on input "Người gửi" at bounding box center [410, 177] width 195 height 29
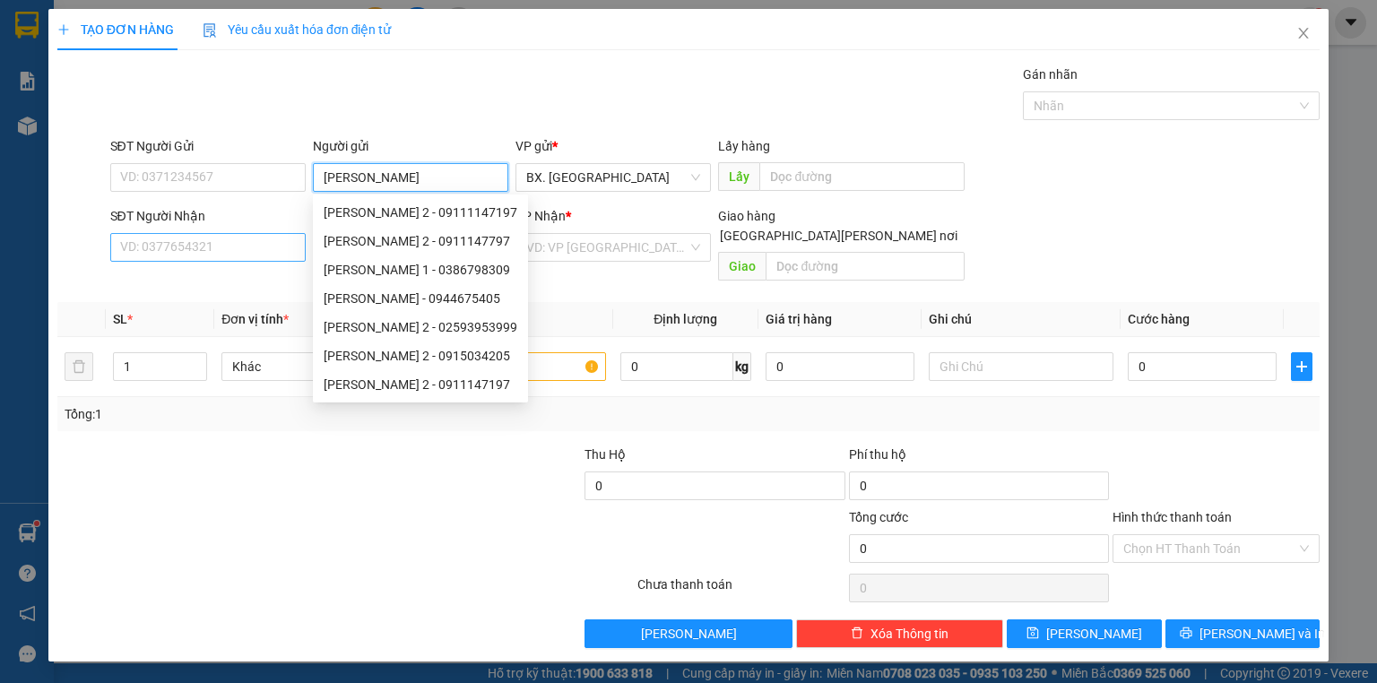
type input "[PERSON_NAME]"
click at [204, 247] on input "SĐT Người Nhận" at bounding box center [207, 247] width 195 height 29
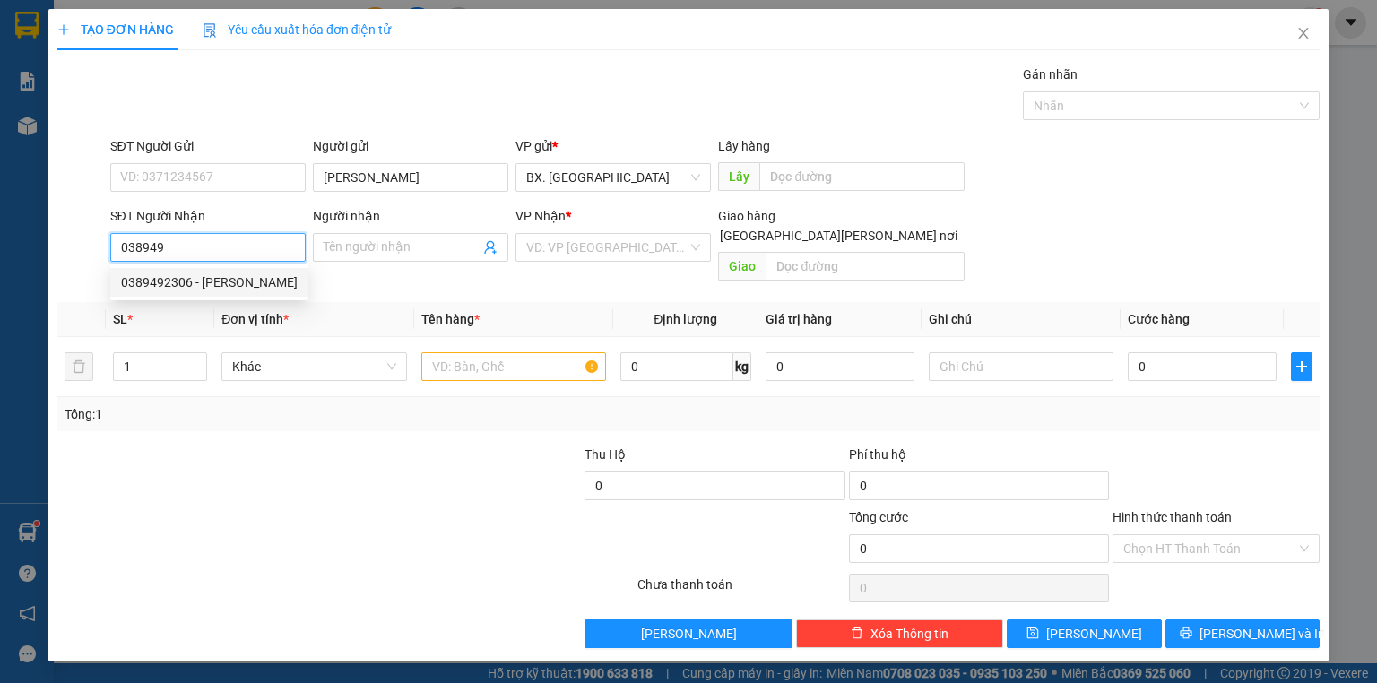
click at [199, 283] on div "0389492306 - linh" at bounding box center [209, 283] width 177 height 20
type input "0389492306"
type input "linh"
type input "30.000"
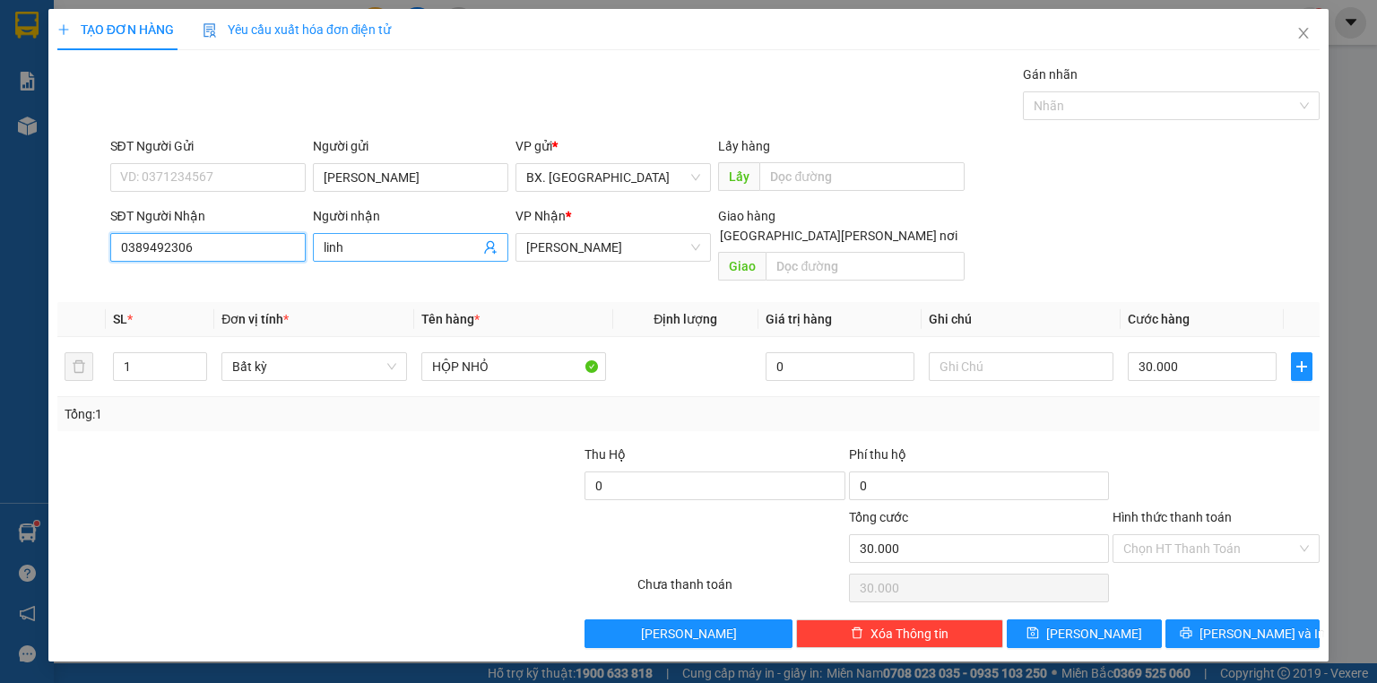
type input "0389492306"
click at [380, 249] on input "linh" at bounding box center [402, 248] width 156 height 20
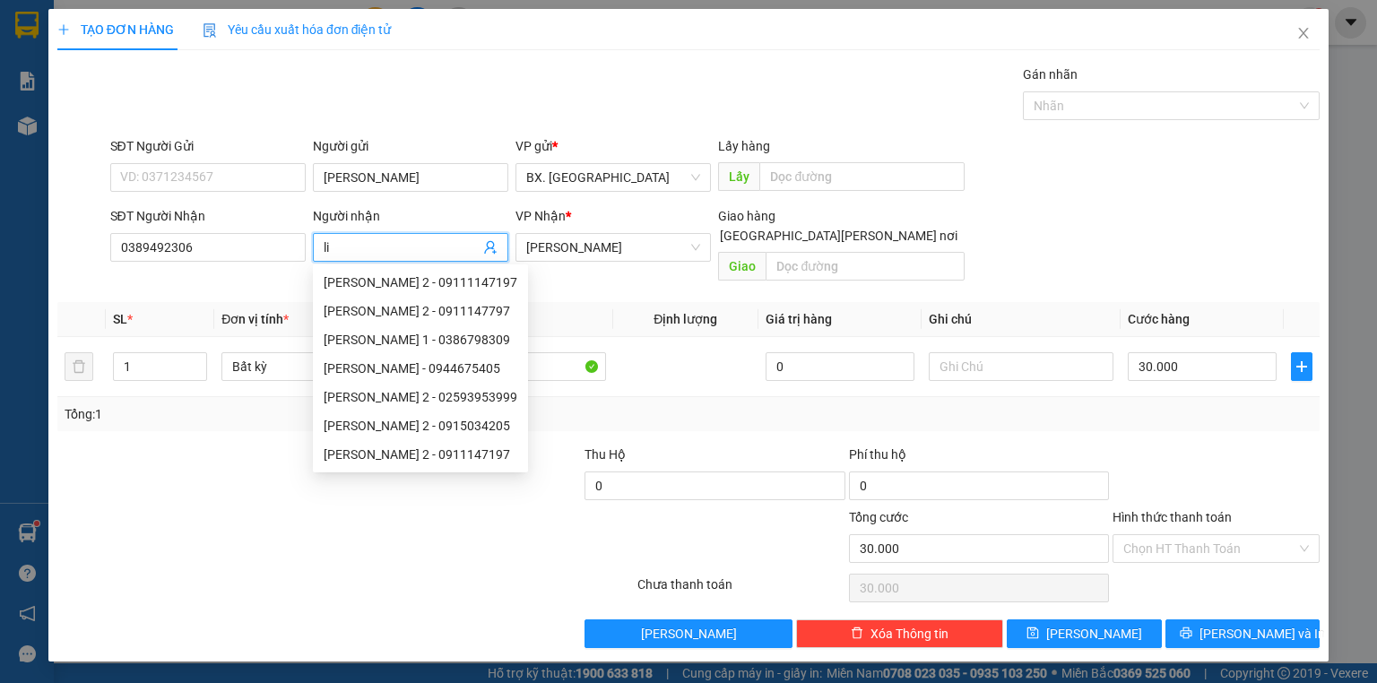
type input "l"
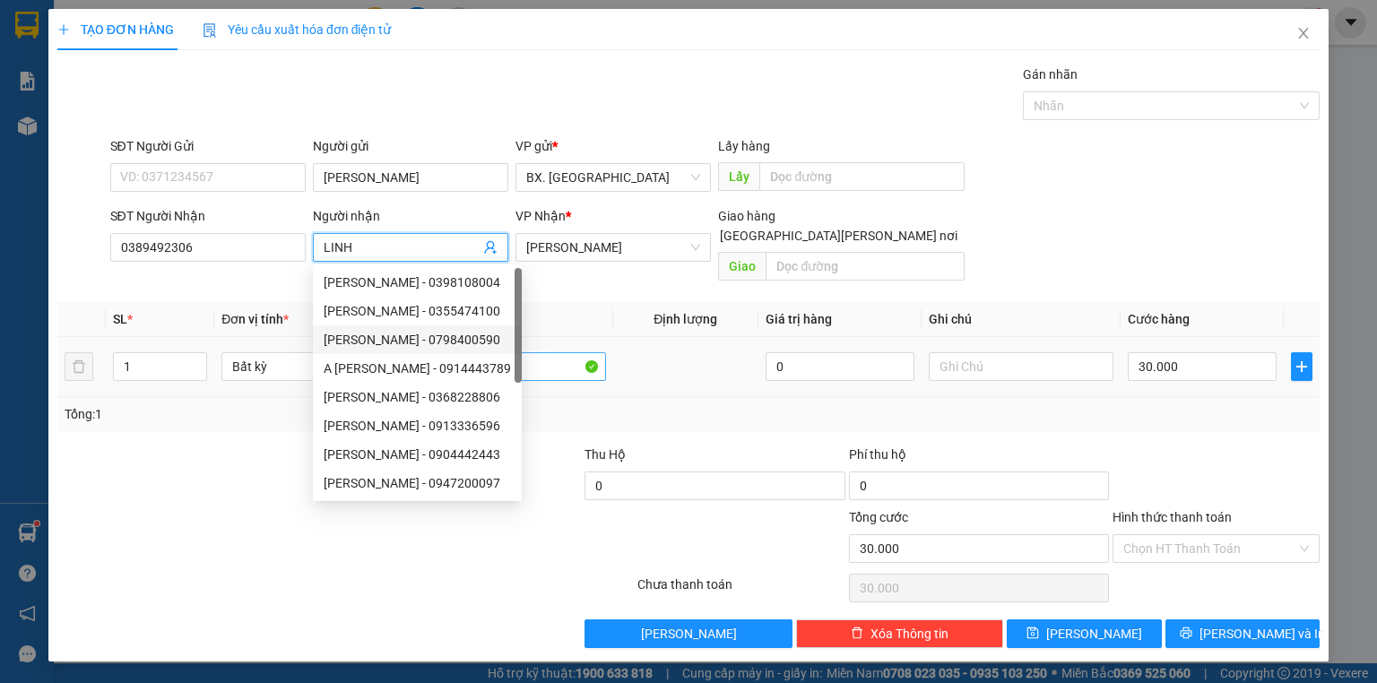
type input "LINH"
click at [534, 352] on input "HỘP NHỎ" at bounding box center [513, 366] width 185 height 29
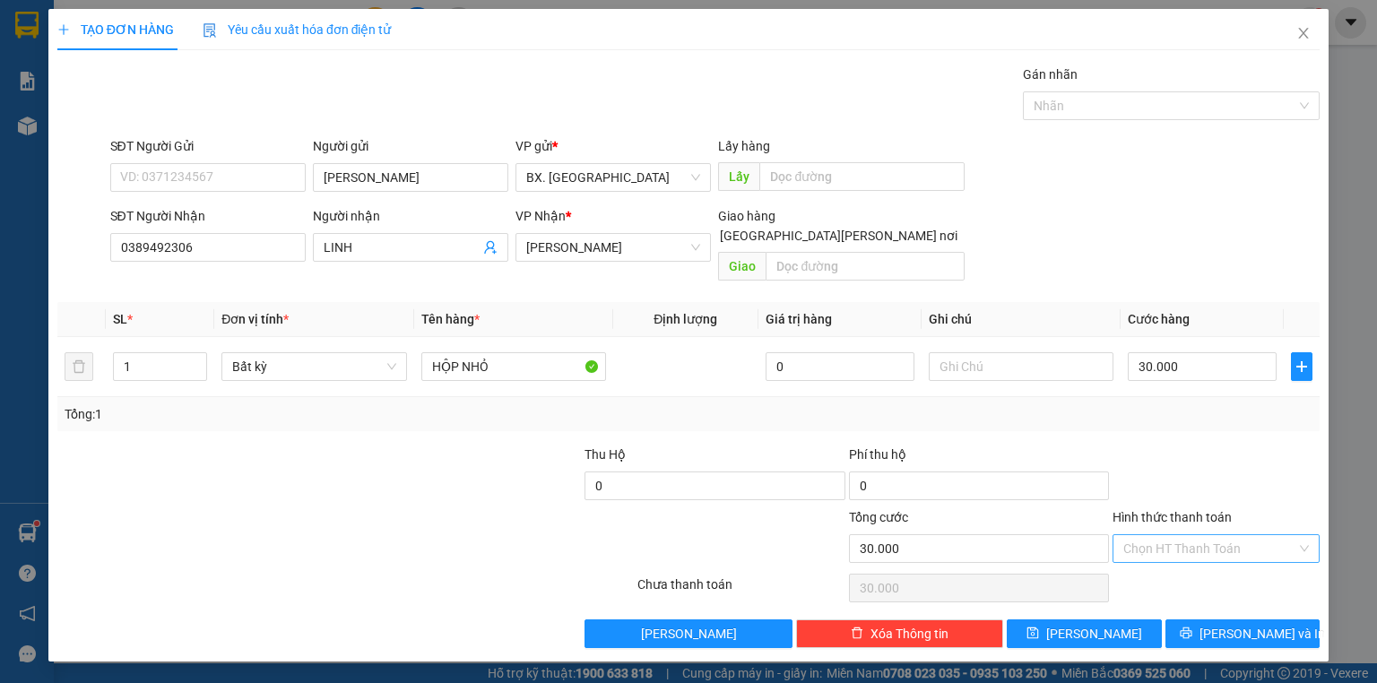
click at [1198, 535] on input "Hình thức thanh toán" at bounding box center [1209, 548] width 173 height 27
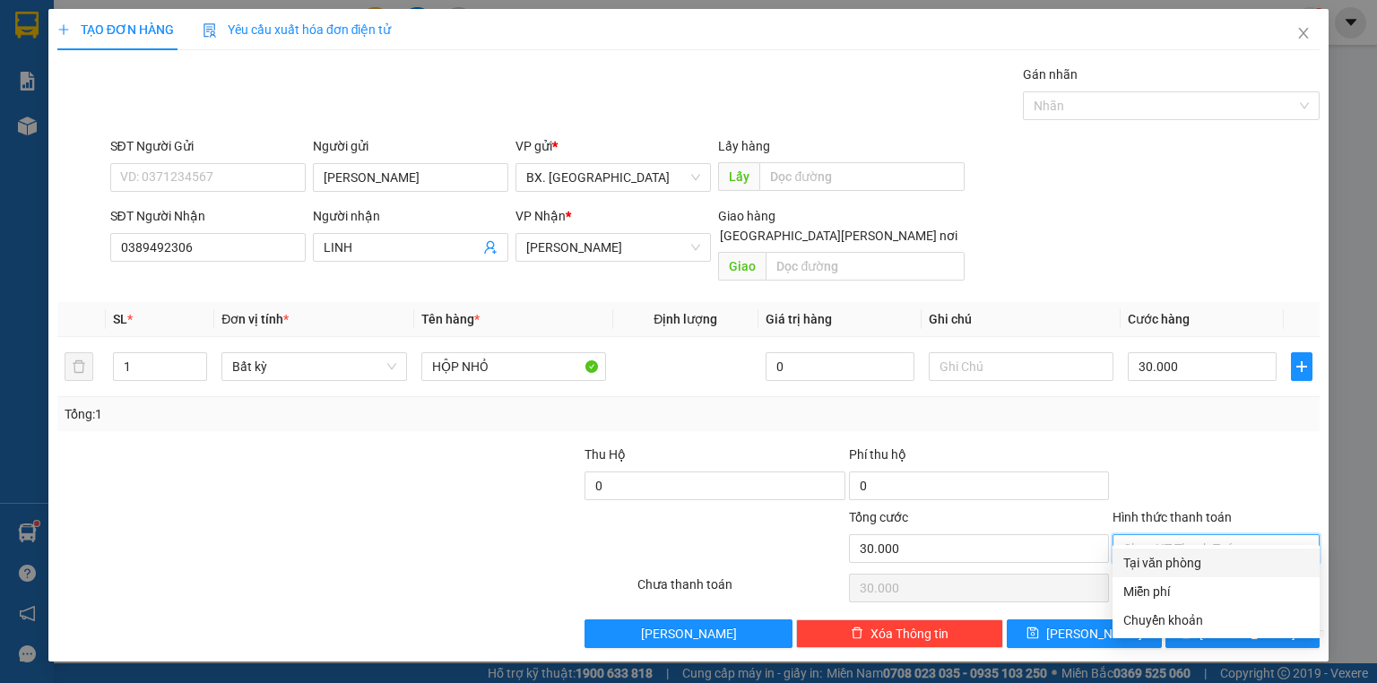
click at [1205, 568] on div "Tại văn phòng" at bounding box center [1216, 563] width 186 height 20
type input "0"
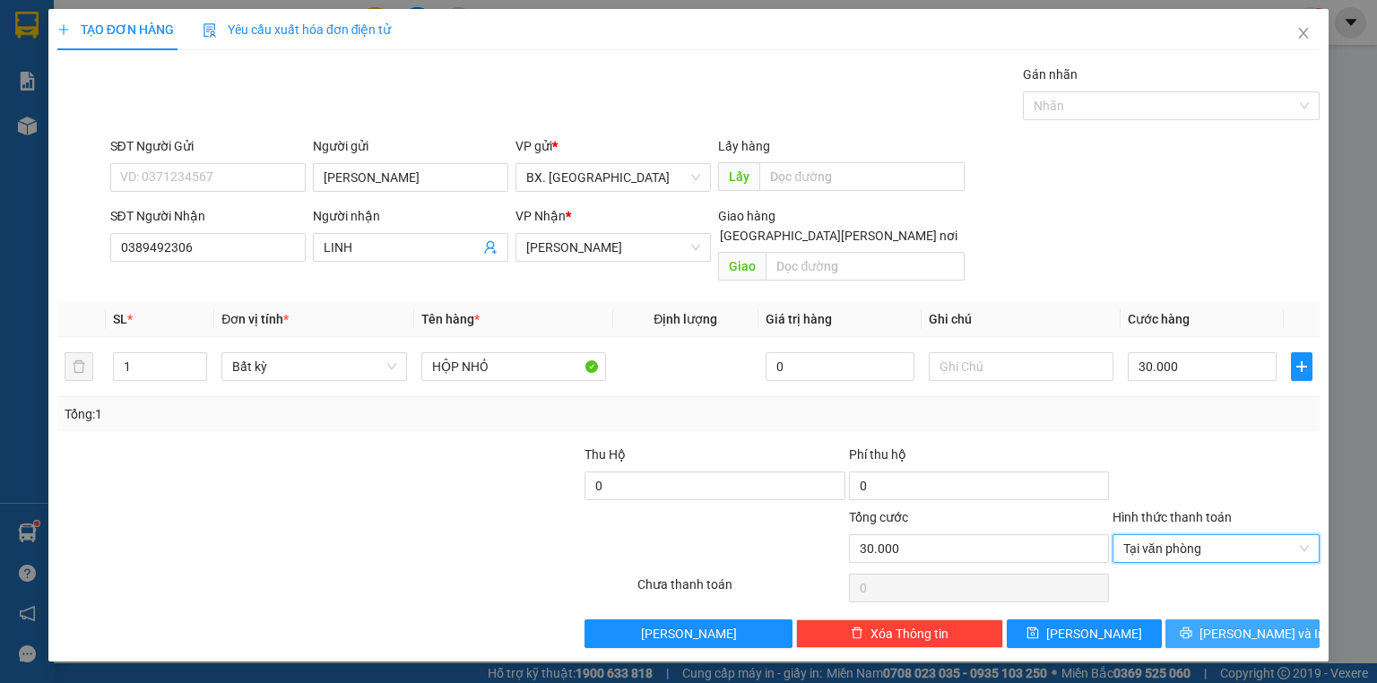
click at [1192, 627] on icon "printer" at bounding box center [1186, 633] width 13 height 13
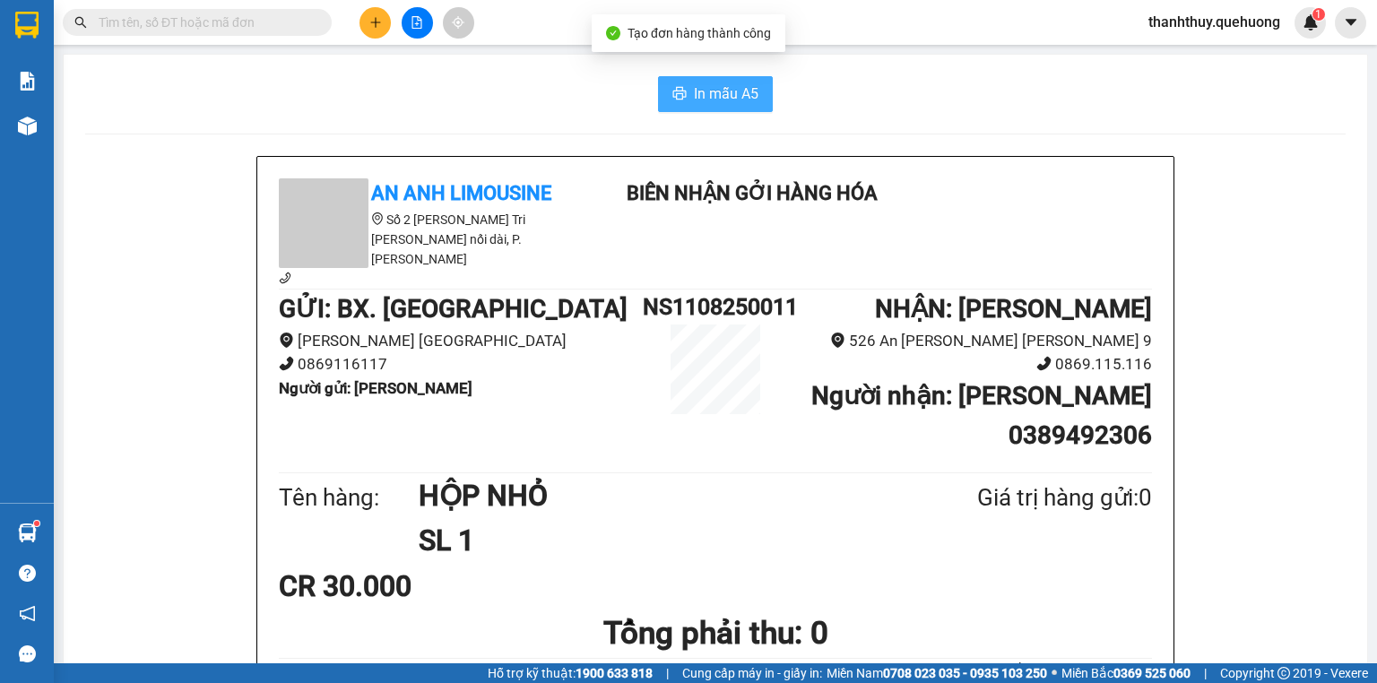
click at [706, 93] on span "In mẫu A5" at bounding box center [726, 93] width 65 height 22
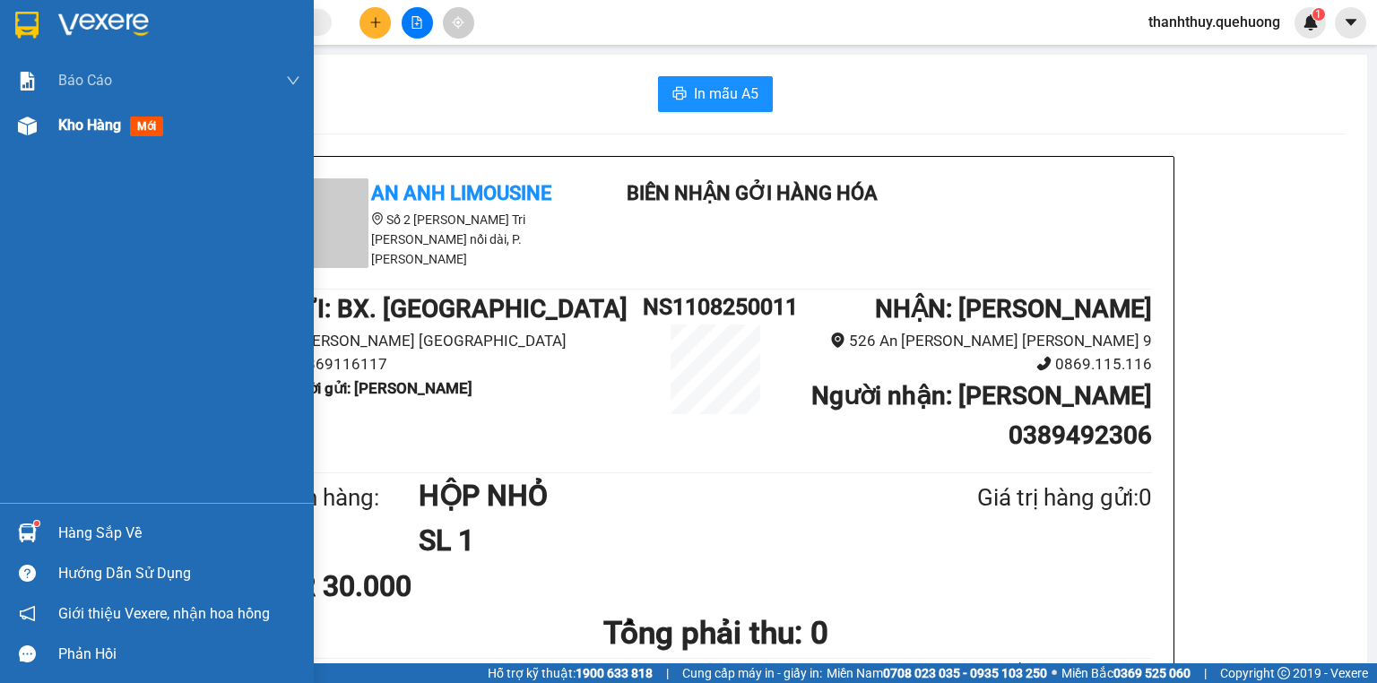
click at [79, 129] on span "Kho hàng" at bounding box center [89, 125] width 63 height 17
